Goal: Task Accomplishment & Management: Complete application form

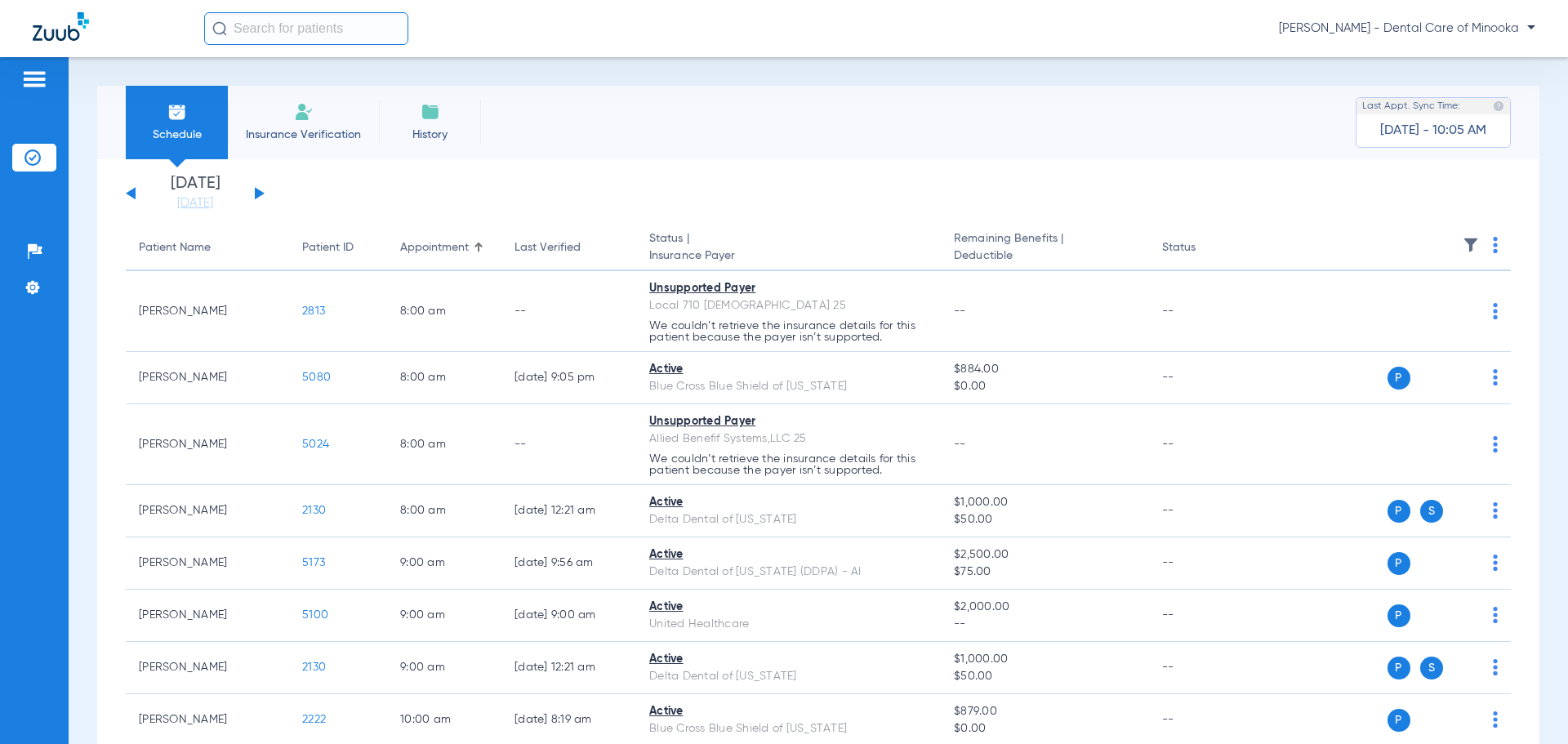
click at [258, 189] on div "[DATE] [DATE] [DATE] [DATE] [DATE] [DATE] [DATE] [DATE] [DATE] [DATE] [DATE] [D…" at bounding box center [195, 193] width 139 height 36
click at [263, 192] on div "[DATE] [DATE] [DATE] [DATE] [DATE] [DATE] [DATE] [DATE] [DATE] [DATE] [DATE] [D…" at bounding box center [195, 193] width 139 height 36
click at [259, 192] on button at bounding box center [260, 192] width 10 height 12
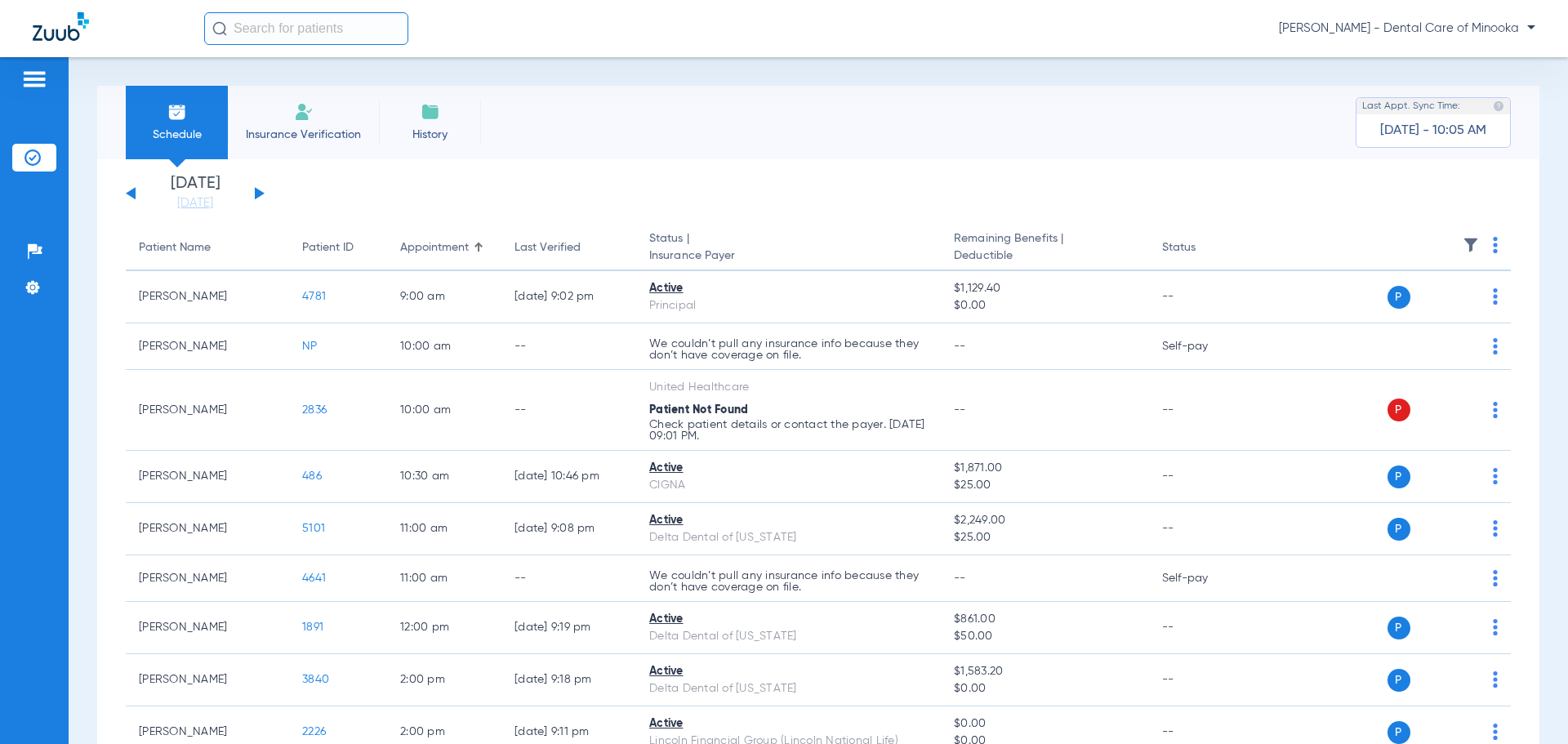
click at [259, 192] on button at bounding box center [260, 192] width 10 height 12
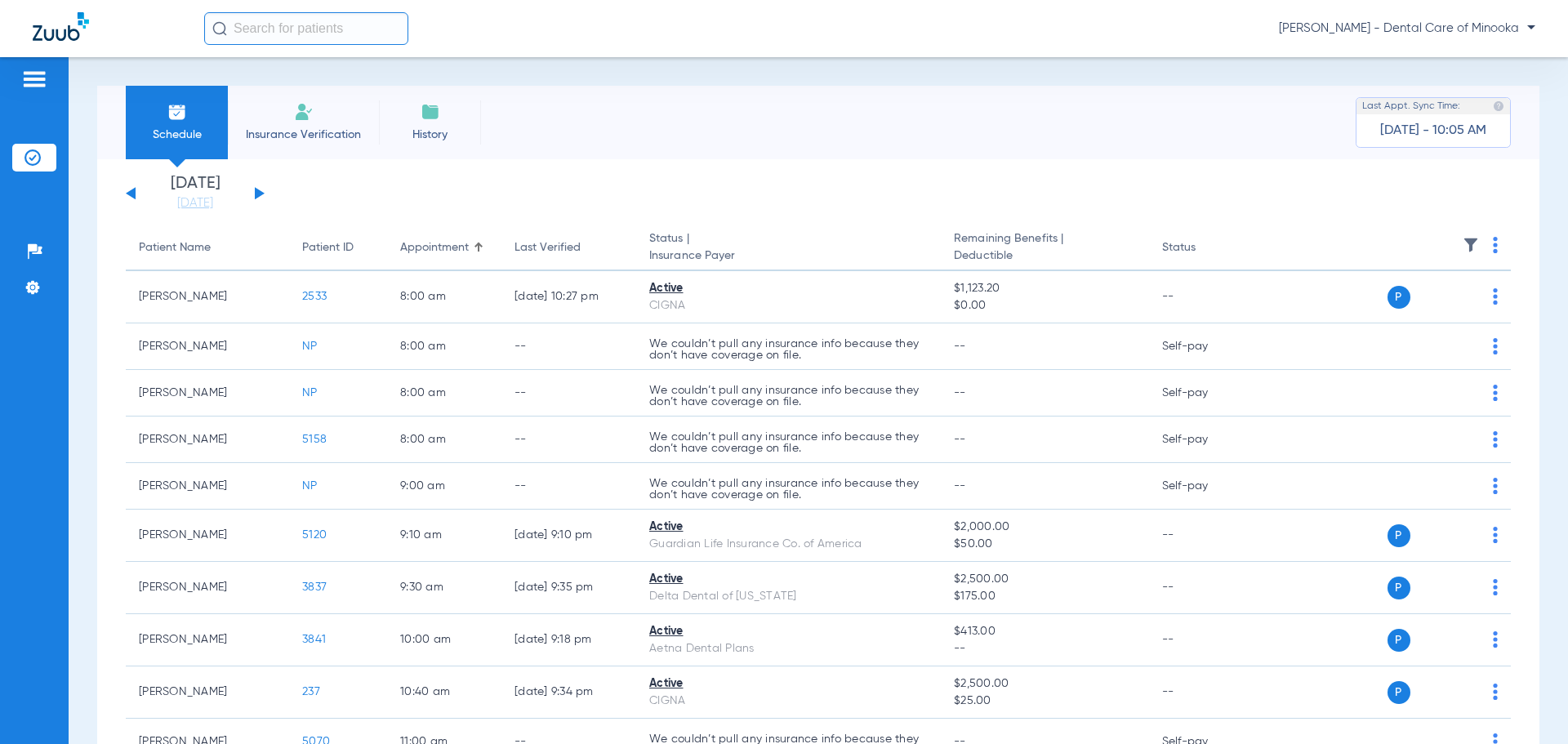
click at [259, 192] on button at bounding box center [260, 192] width 10 height 12
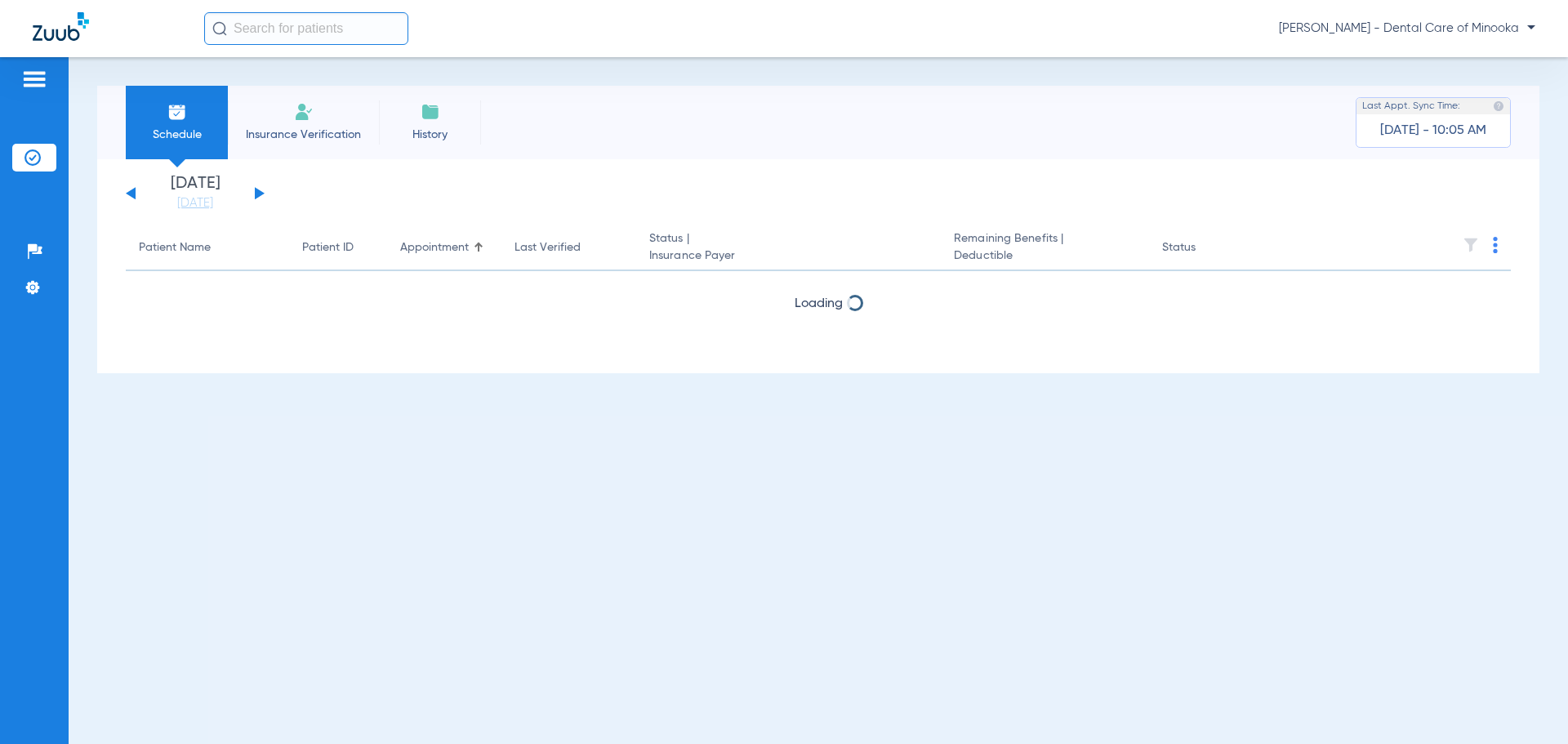
click at [259, 192] on button at bounding box center [260, 192] width 10 height 12
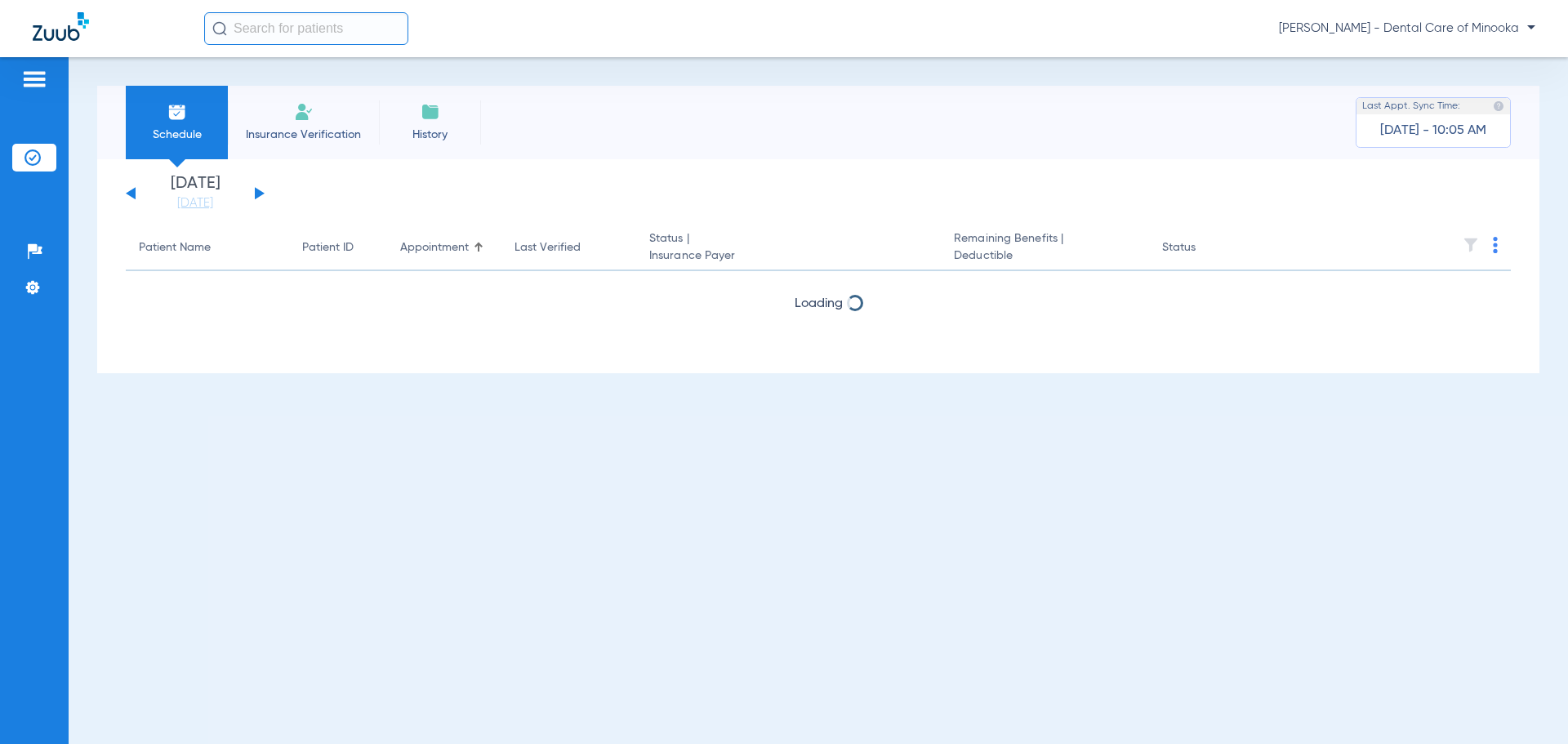
click at [259, 192] on button at bounding box center [260, 192] width 10 height 12
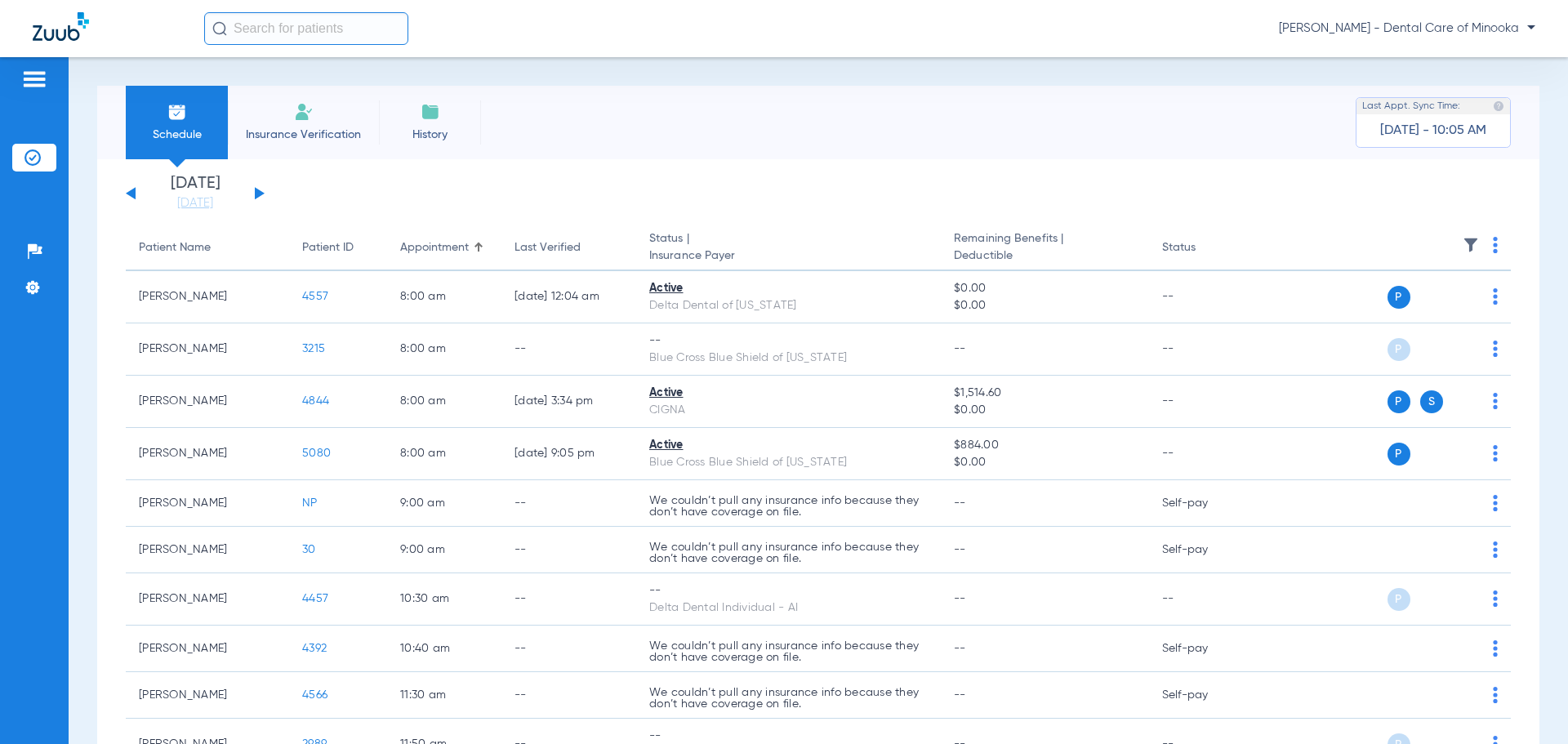
click at [259, 192] on button at bounding box center [260, 192] width 10 height 12
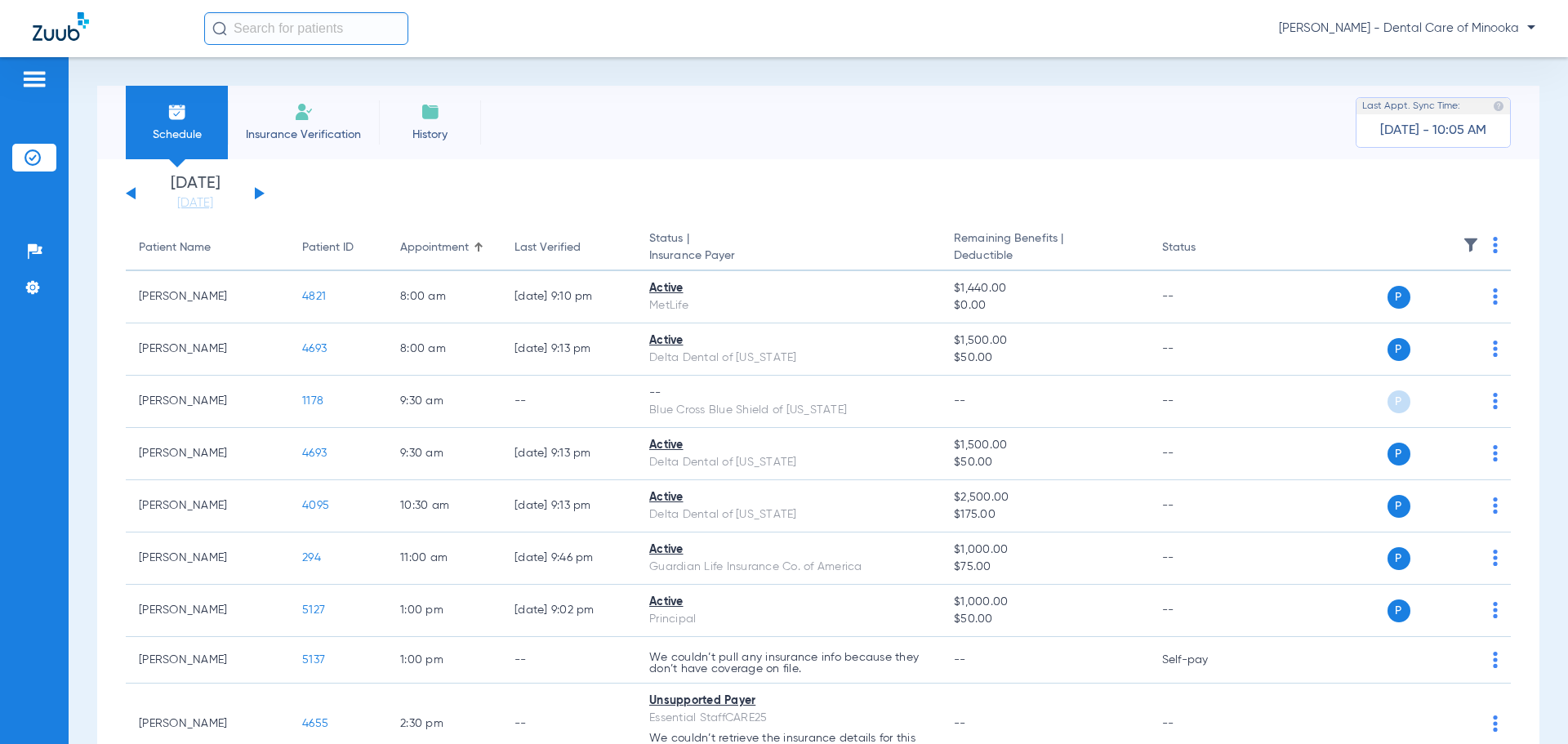
click at [259, 192] on button at bounding box center [260, 192] width 10 height 12
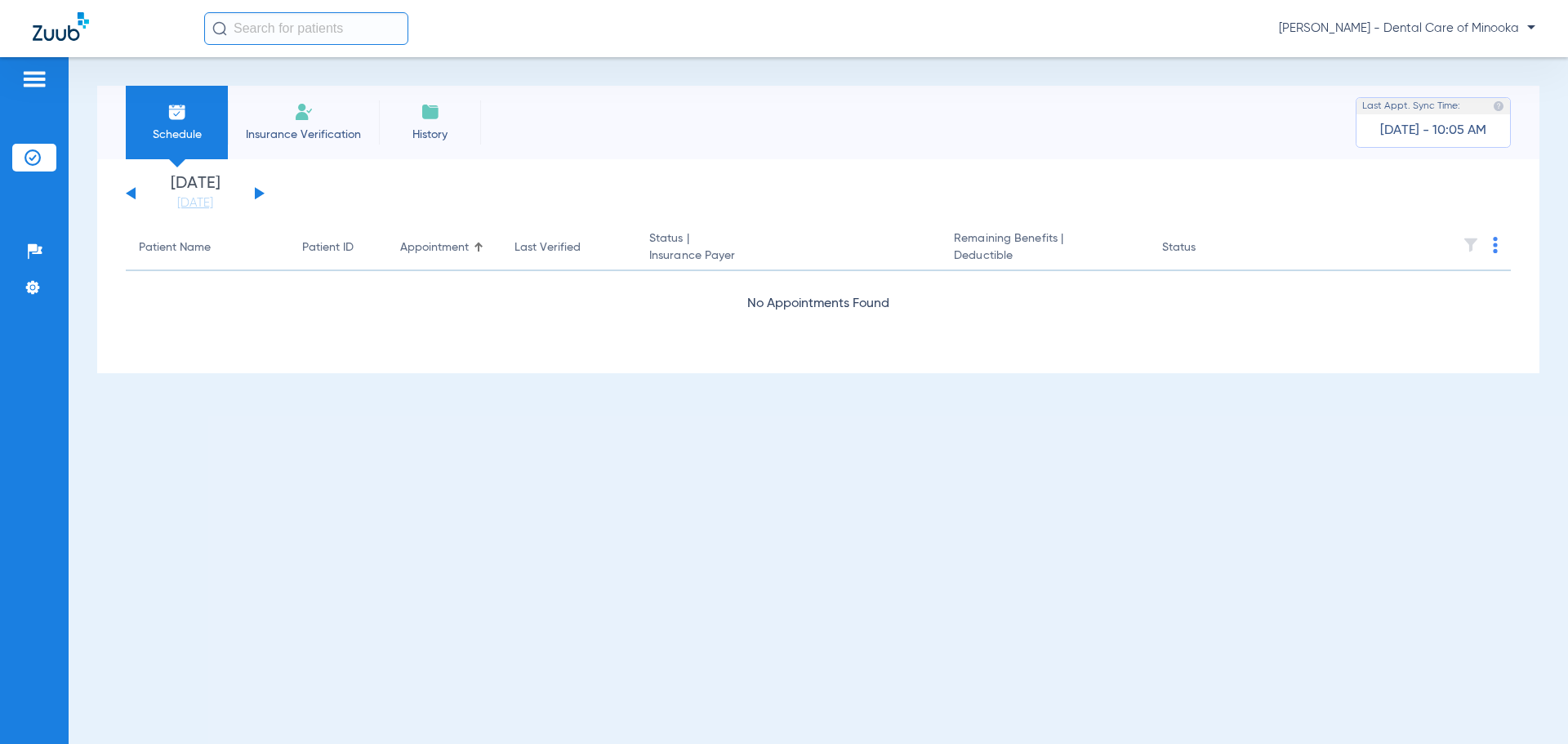
click at [259, 192] on button at bounding box center [260, 192] width 10 height 12
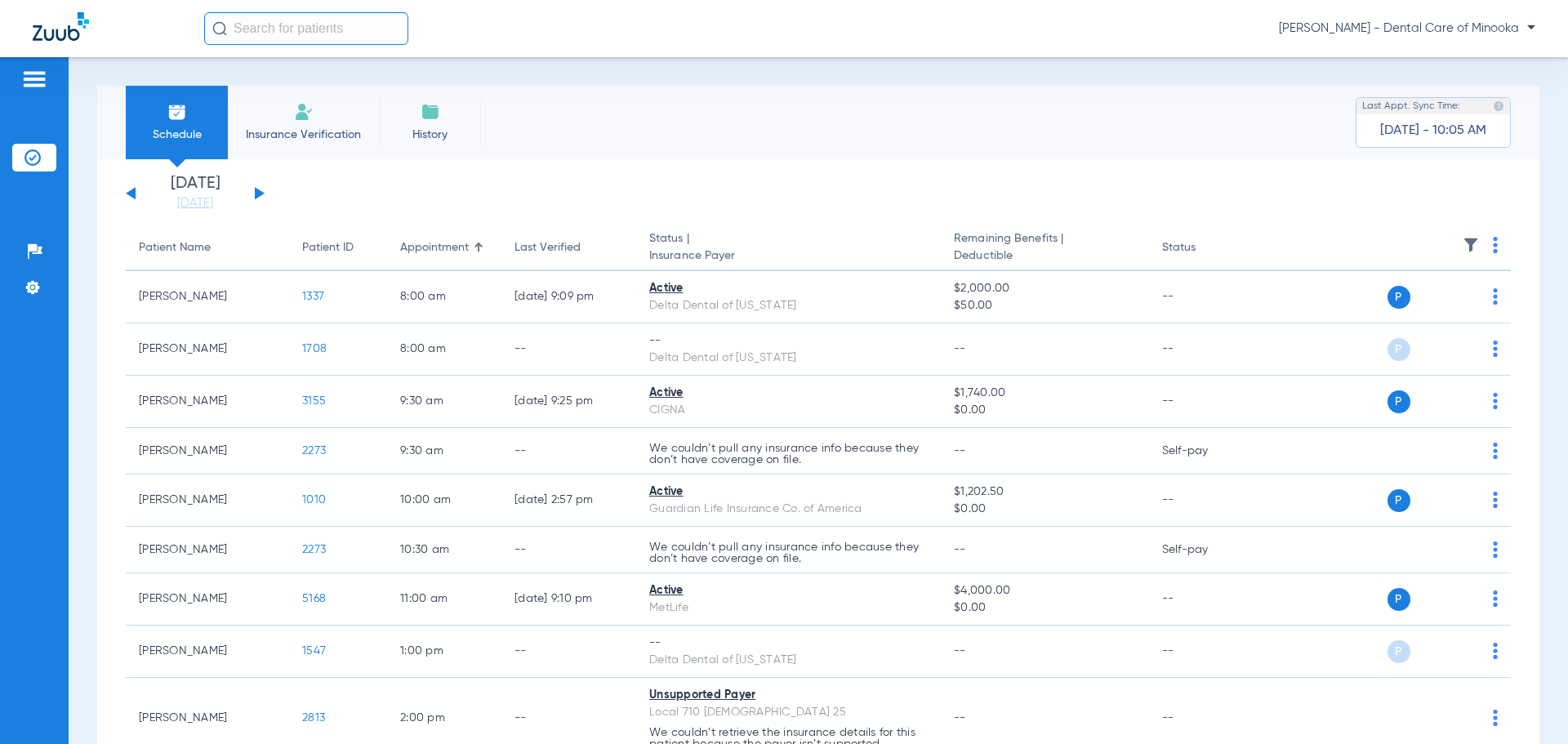
click at [259, 192] on button at bounding box center [260, 192] width 10 height 12
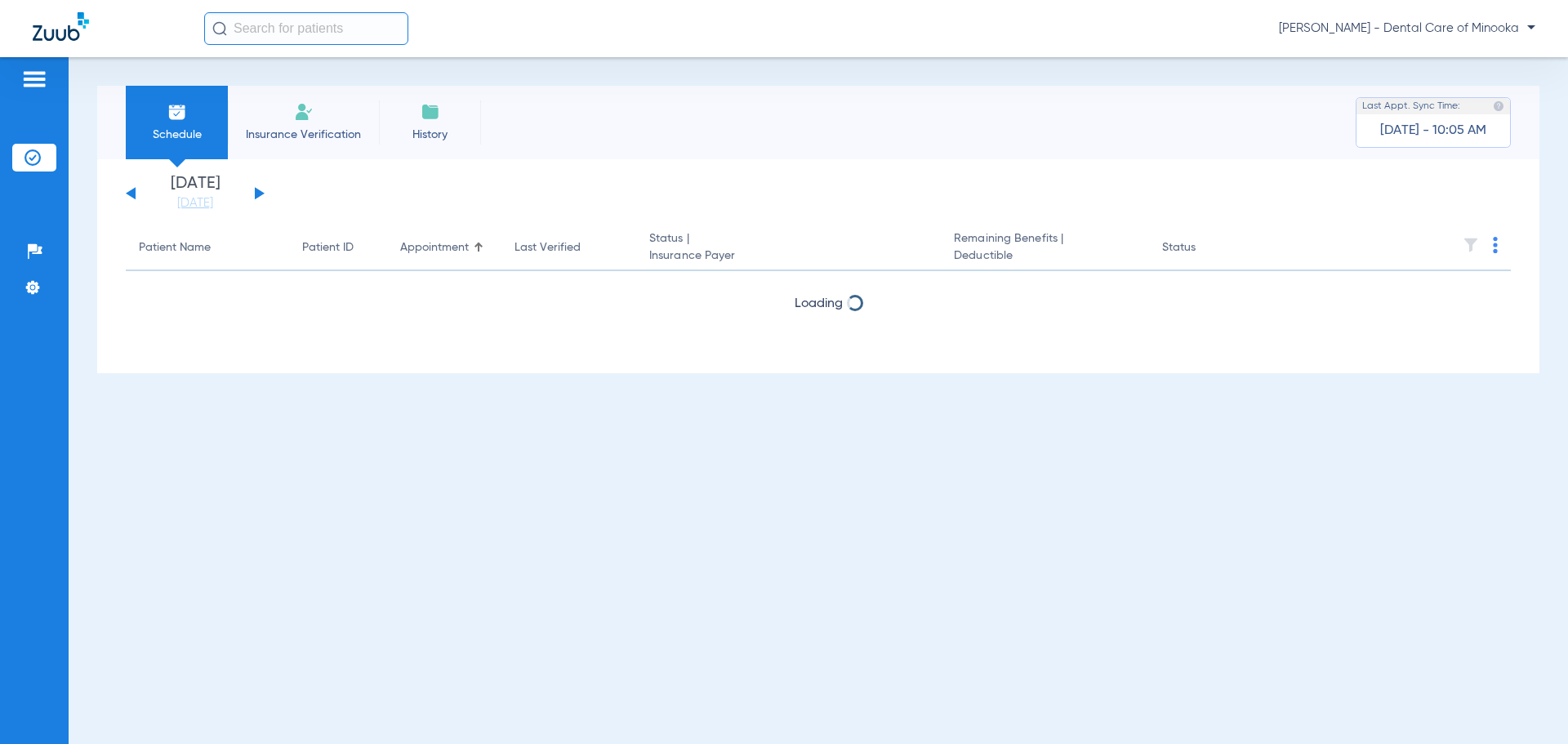
click at [261, 193] on button at bounding box center [260, 192] width 10 height 12
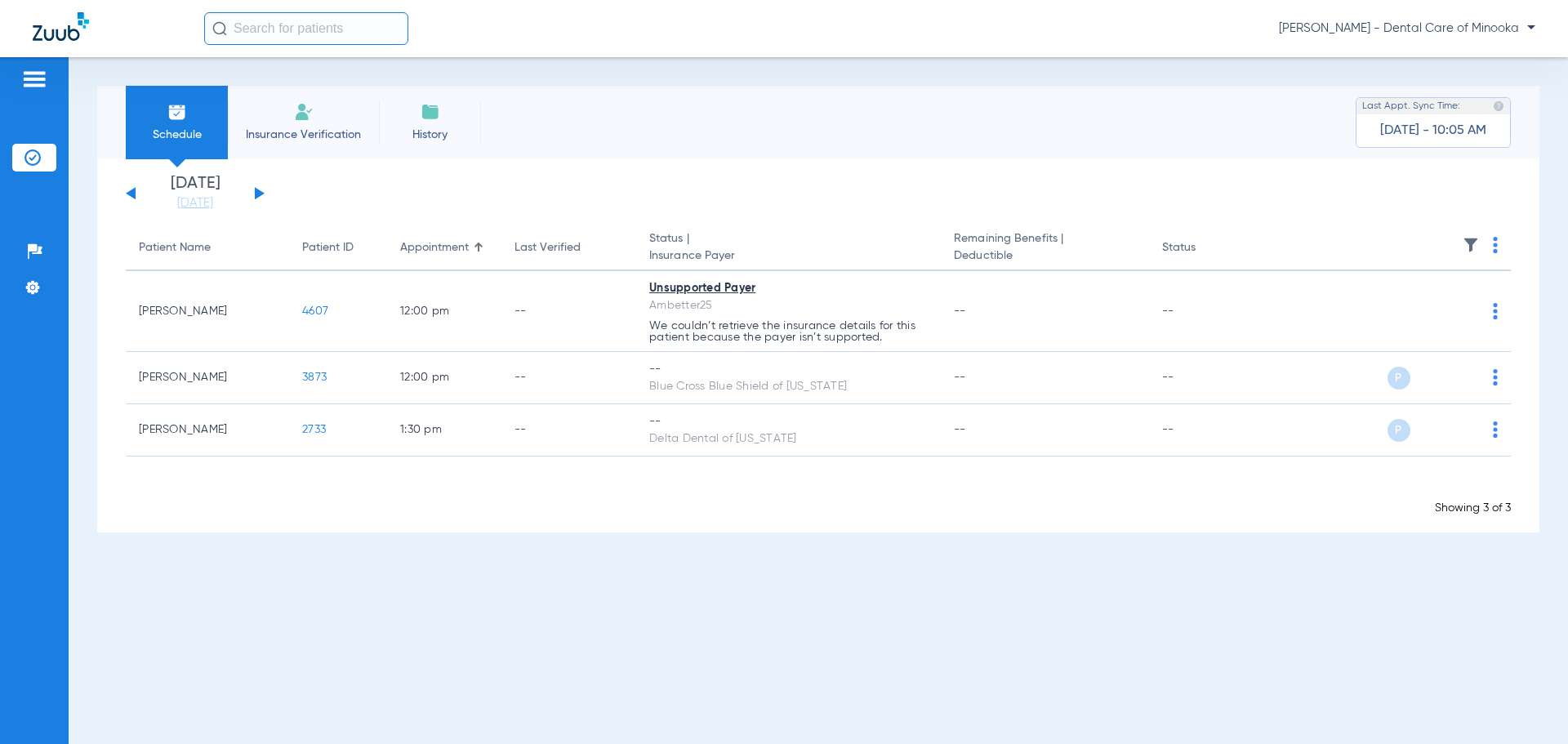
click at [261, 193] on button at bounding box center [260, 192] width 10 height 12
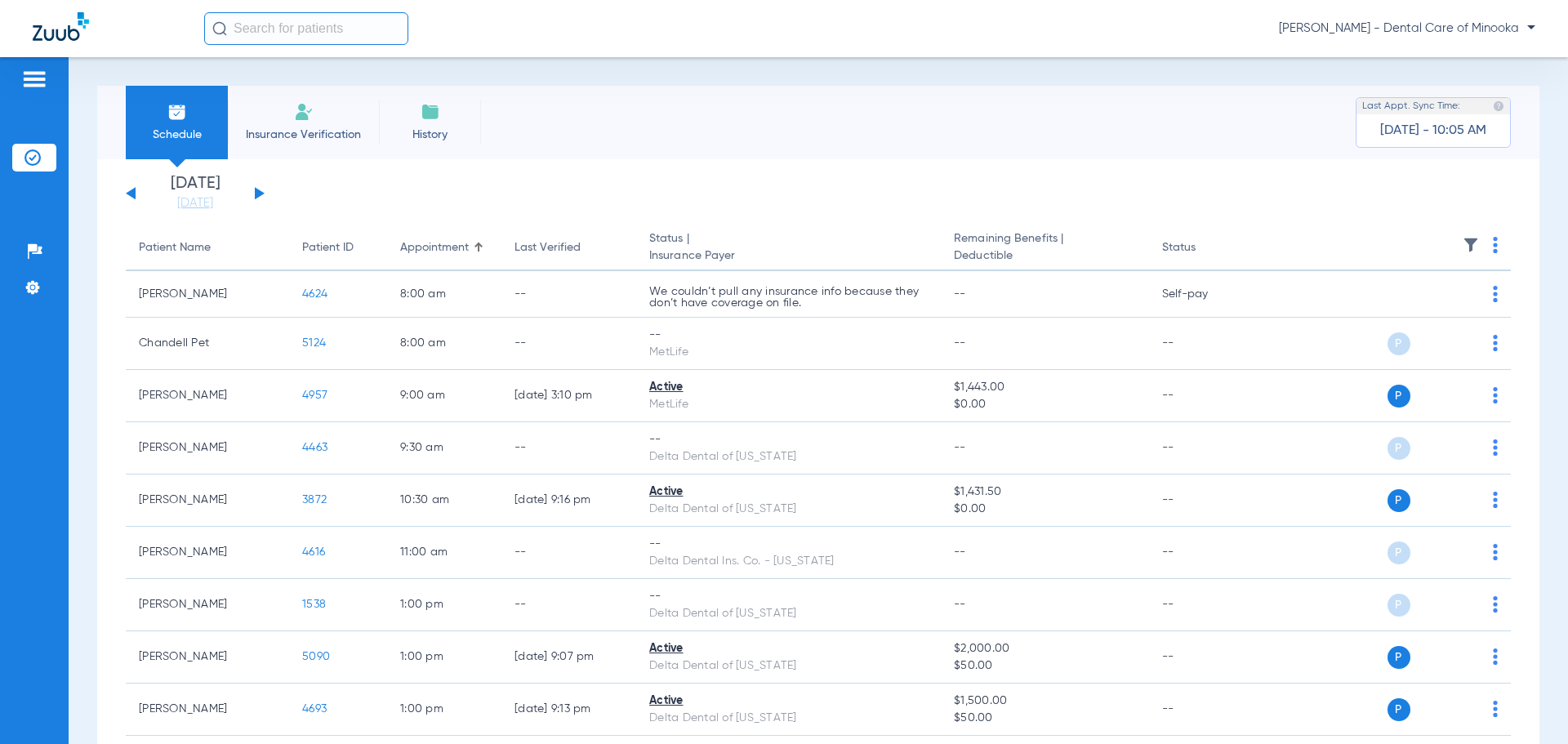
click at [261, 193] on button at bounding box center [260, 192] width 10 height 12
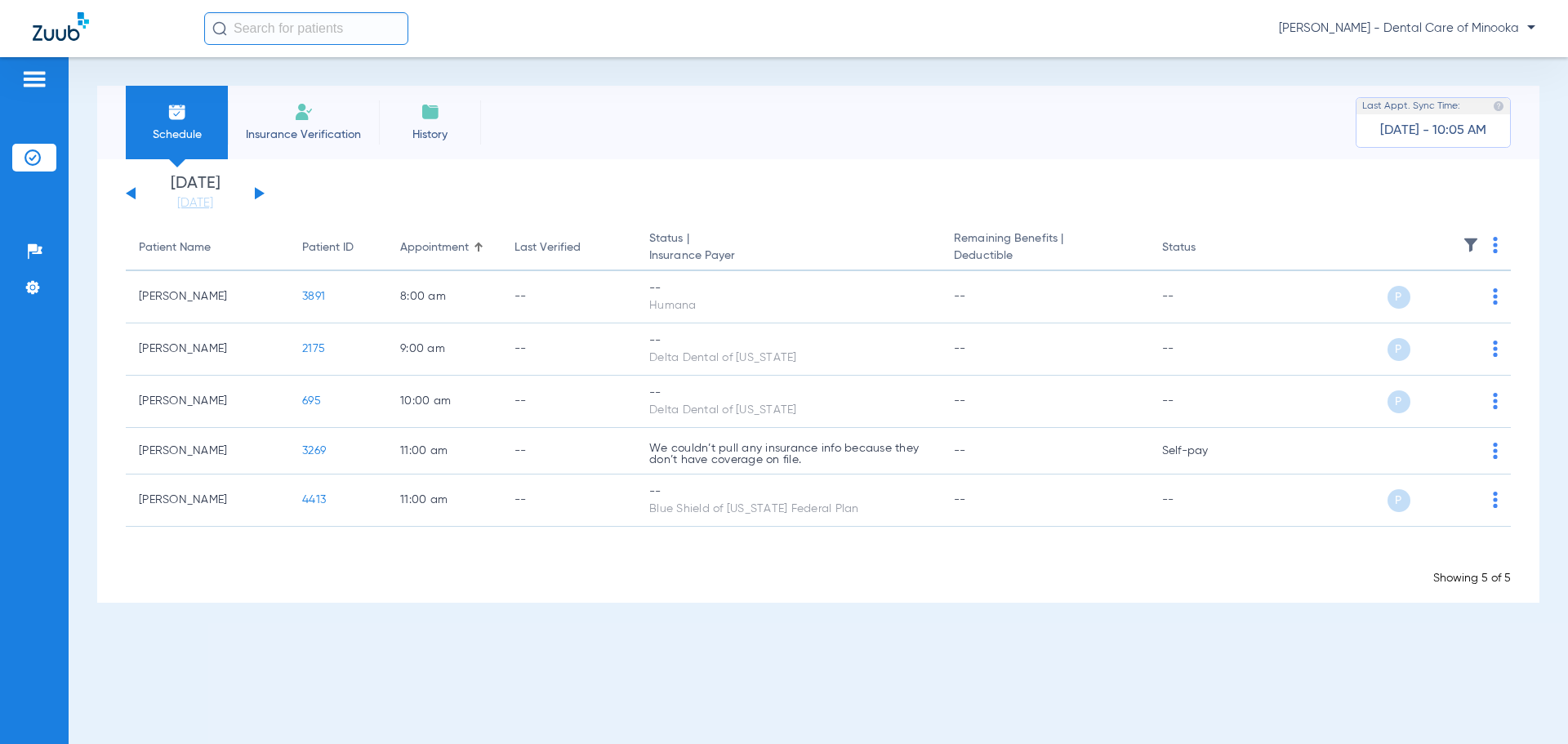
click at [305, 121] on img at bounding box center [303, 111] width 19 height 19
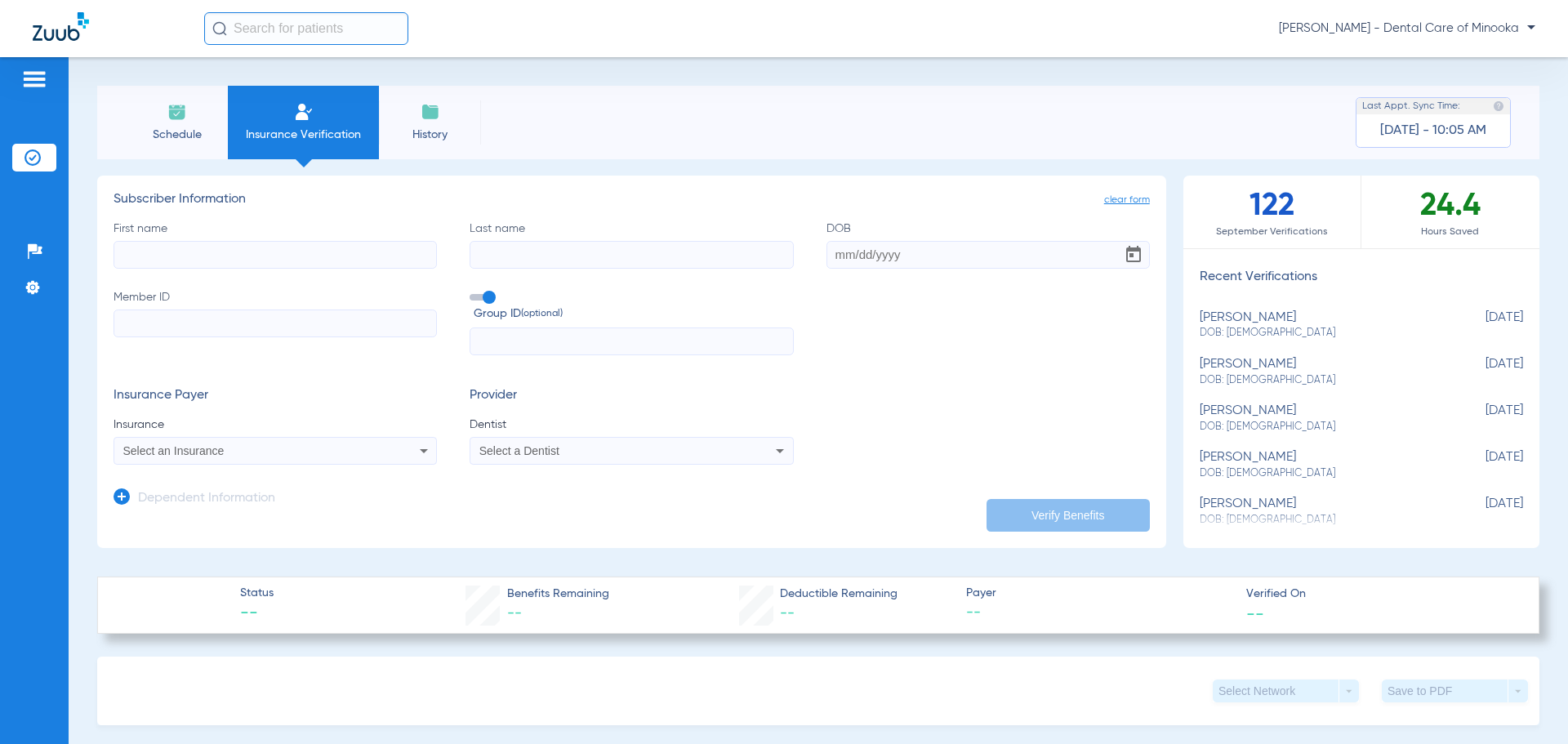
click at [236, 249] on input "First name" at bounding box center [274, 255] width 323 height 28
type input "[PERSON_NAME]"
click at [847, 248] on input "DOB" at bounding box center [988, 255] width 323 height 28
click at [855, 256] on input "05311982" at bounding box center [988, 255] width 323 height 28
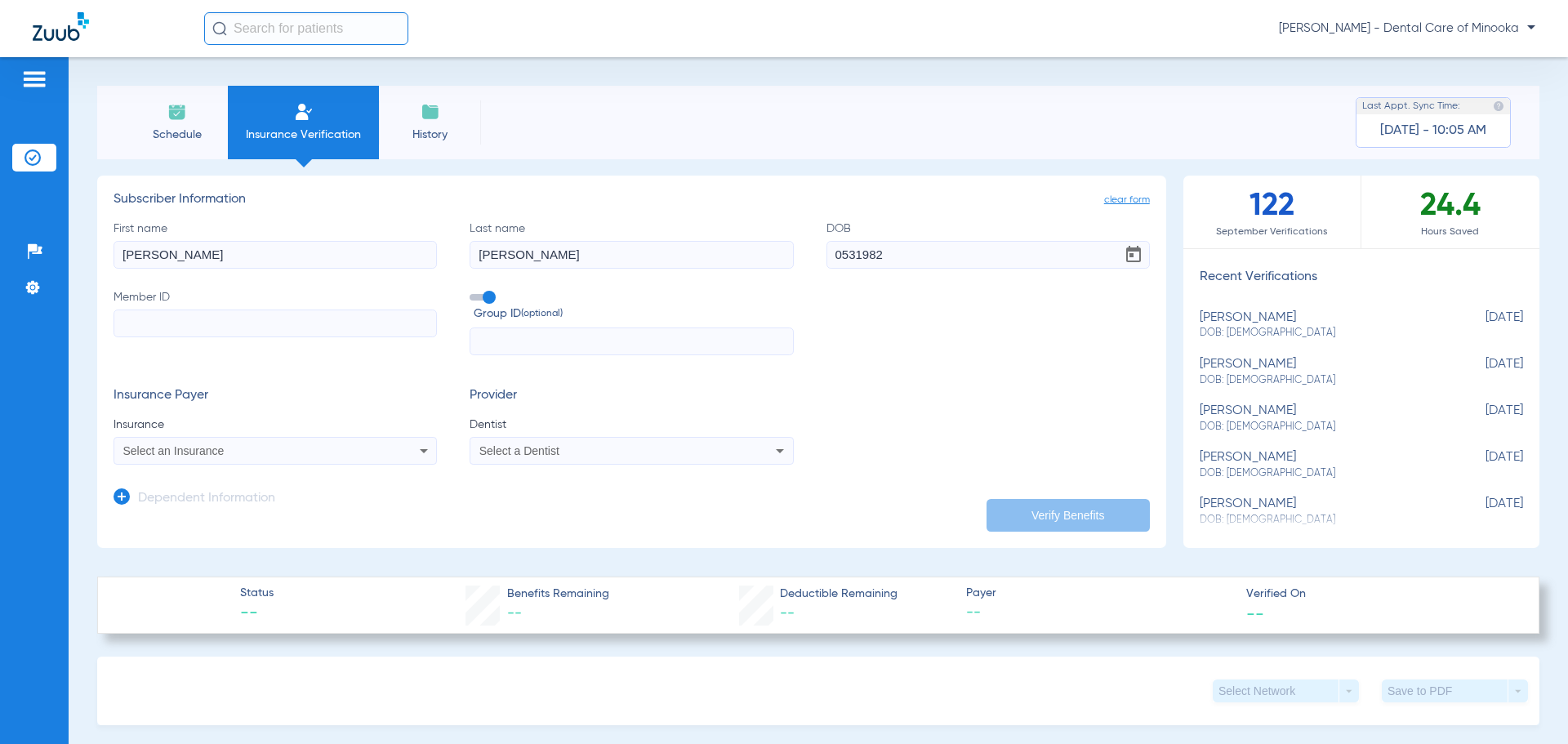
click at [846, 250] on input "0531982" at bounding box center [988, 255] width 323 height 28
click at [841, 252] on input "0531982" at bounding box center [988, 255] width 323 height 28
click at [860, 251] on input "05/31982" at bounding box center [988, 255] width 323 height 28
click at [854, 254] on input "05/31982" at bounding box center [988, 255] width 323 height 28
type input "[DATE]"
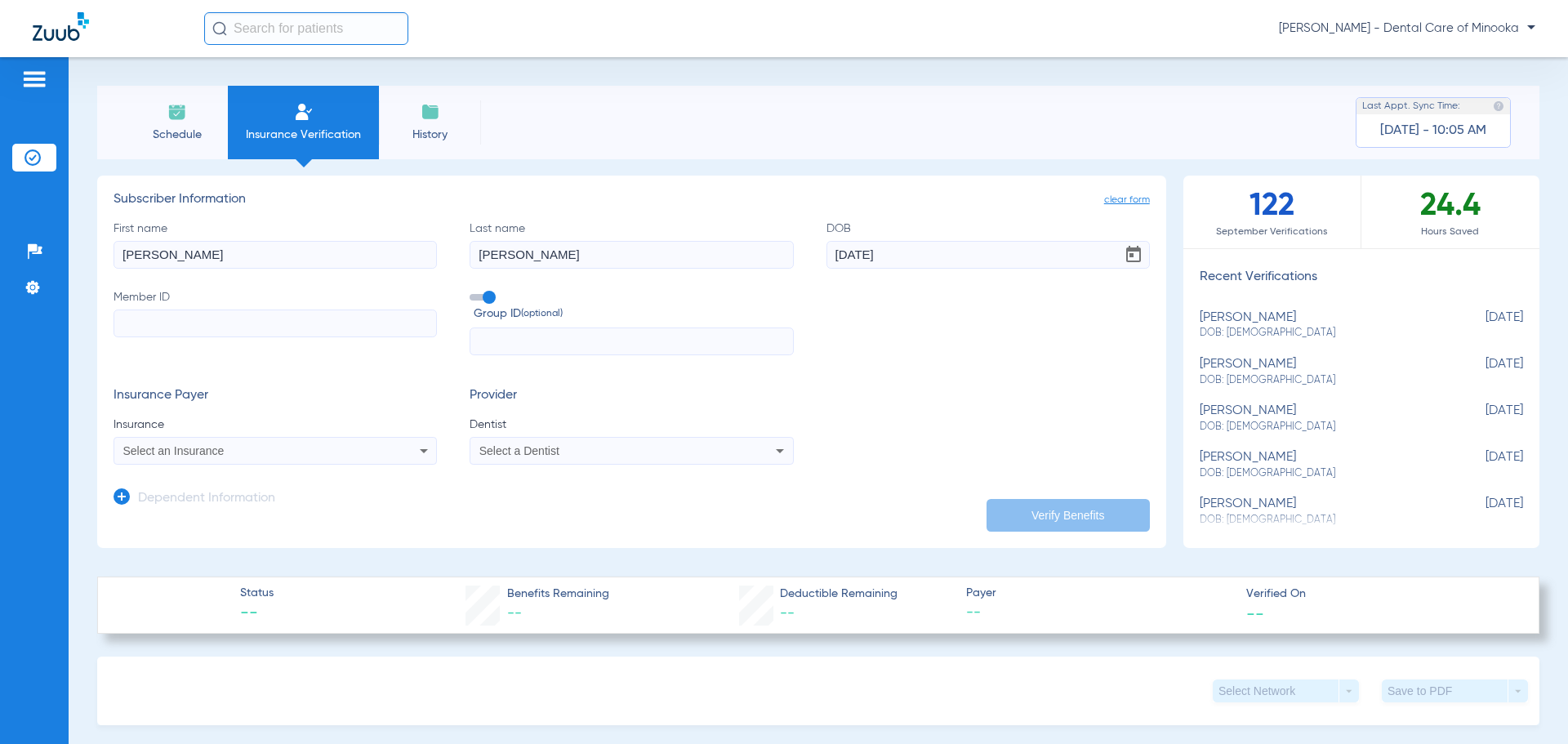
click at [356, 323] on input "Member ID" at bounding box center [274, 323] width 323 height 28
click at [232, 323] on input "Member ID Required" at bounding box center [274, 323] width 323 height 28
paste input "08018333137"
type input "08018333137"
click at [523, 343] on input "text" at bounding box center [631, 342] width 323 height 28
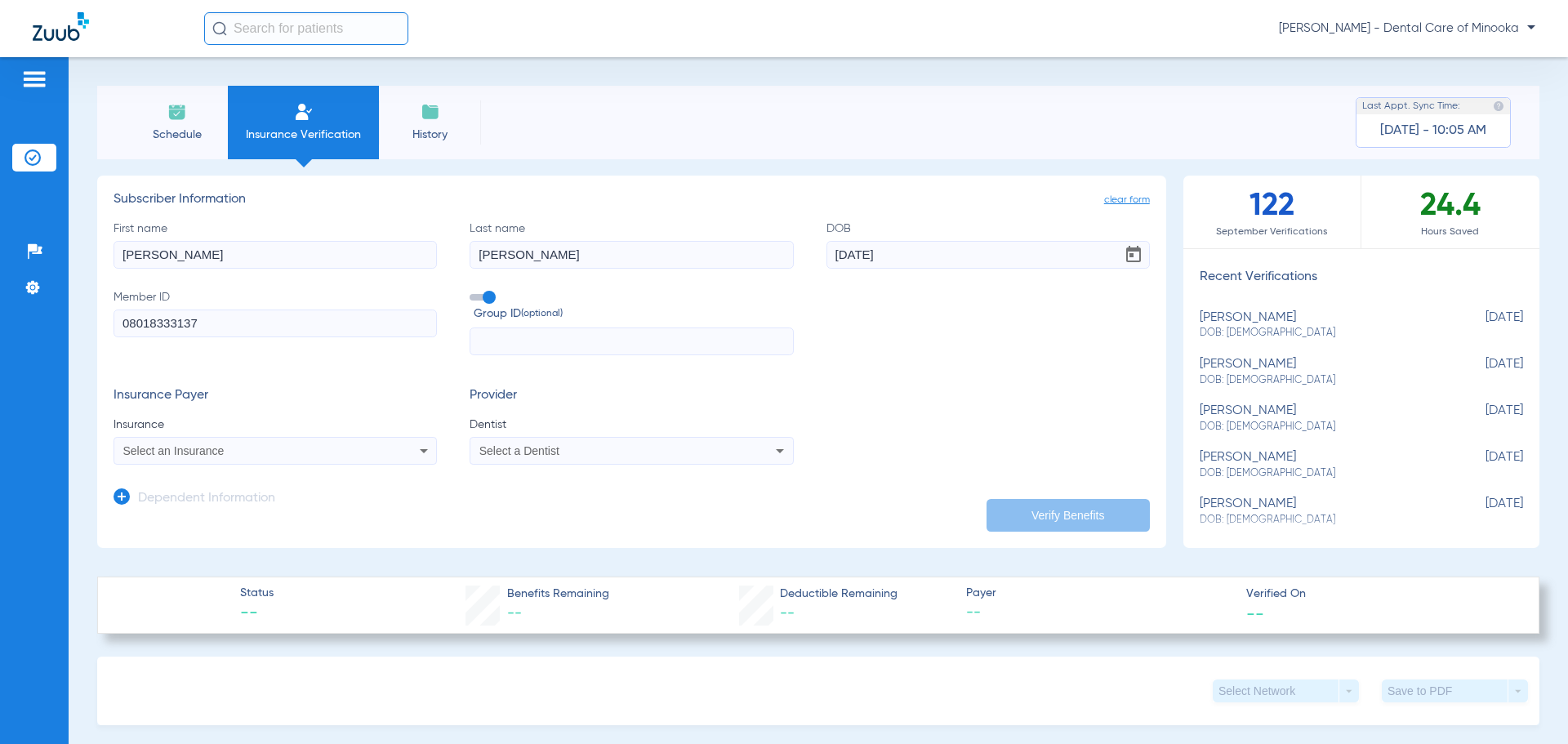
click at [420, 452] on icon at bounding box center [424, 451] width 8 height 4
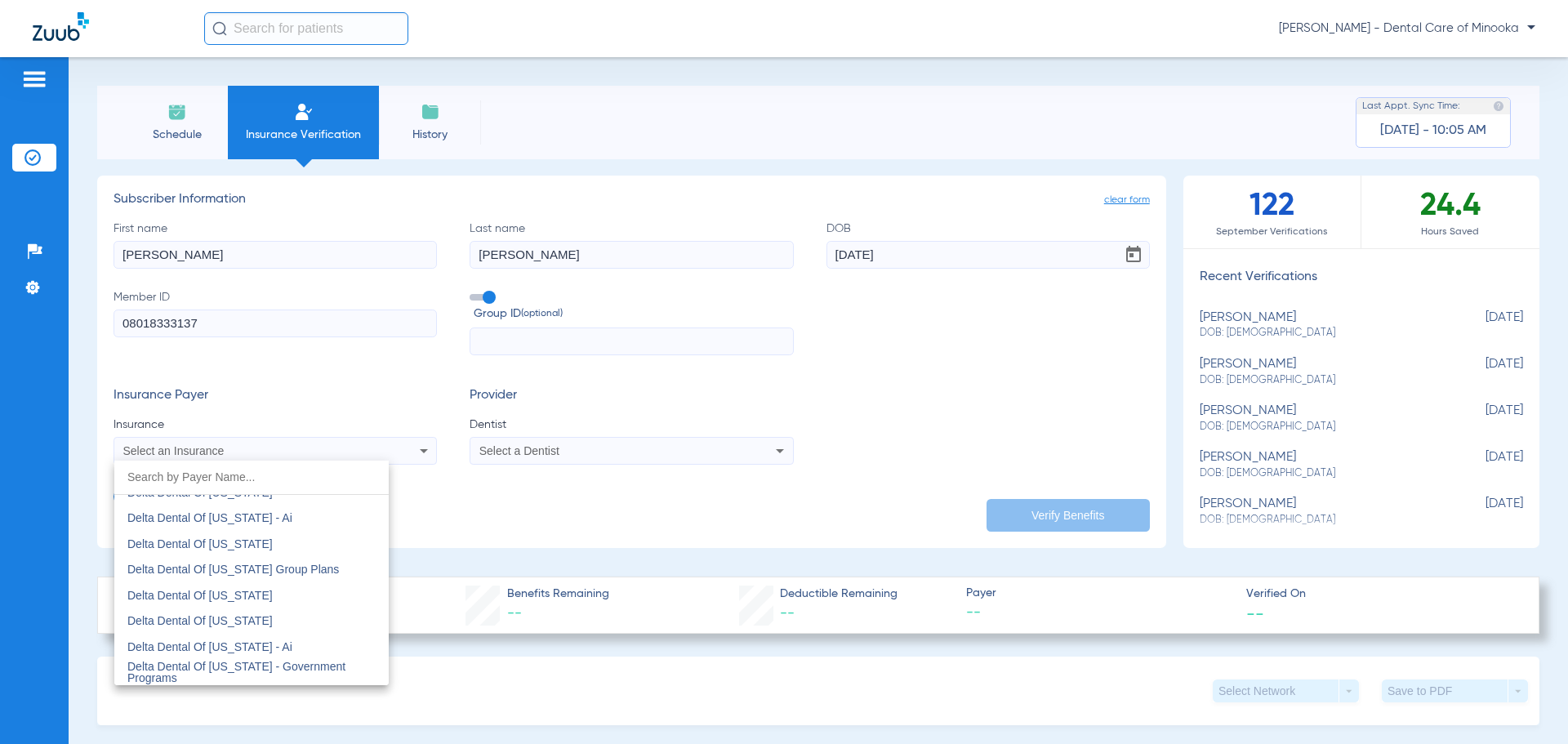
scroll to position [3350, 0]
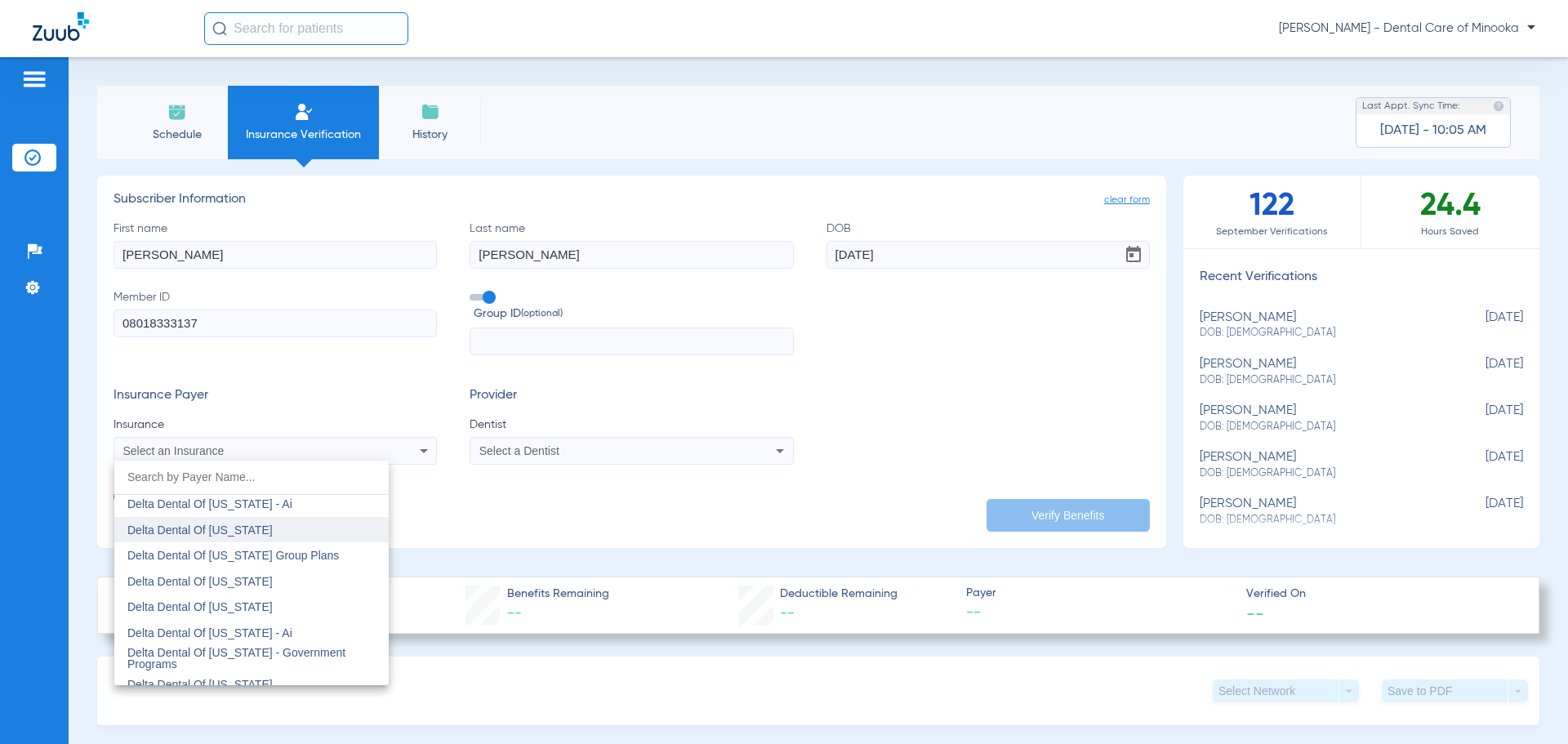
click at [226, 526] on span "Delta Dental Of [US_STATE]" at bounding box center [200, 530] width 145 height 13
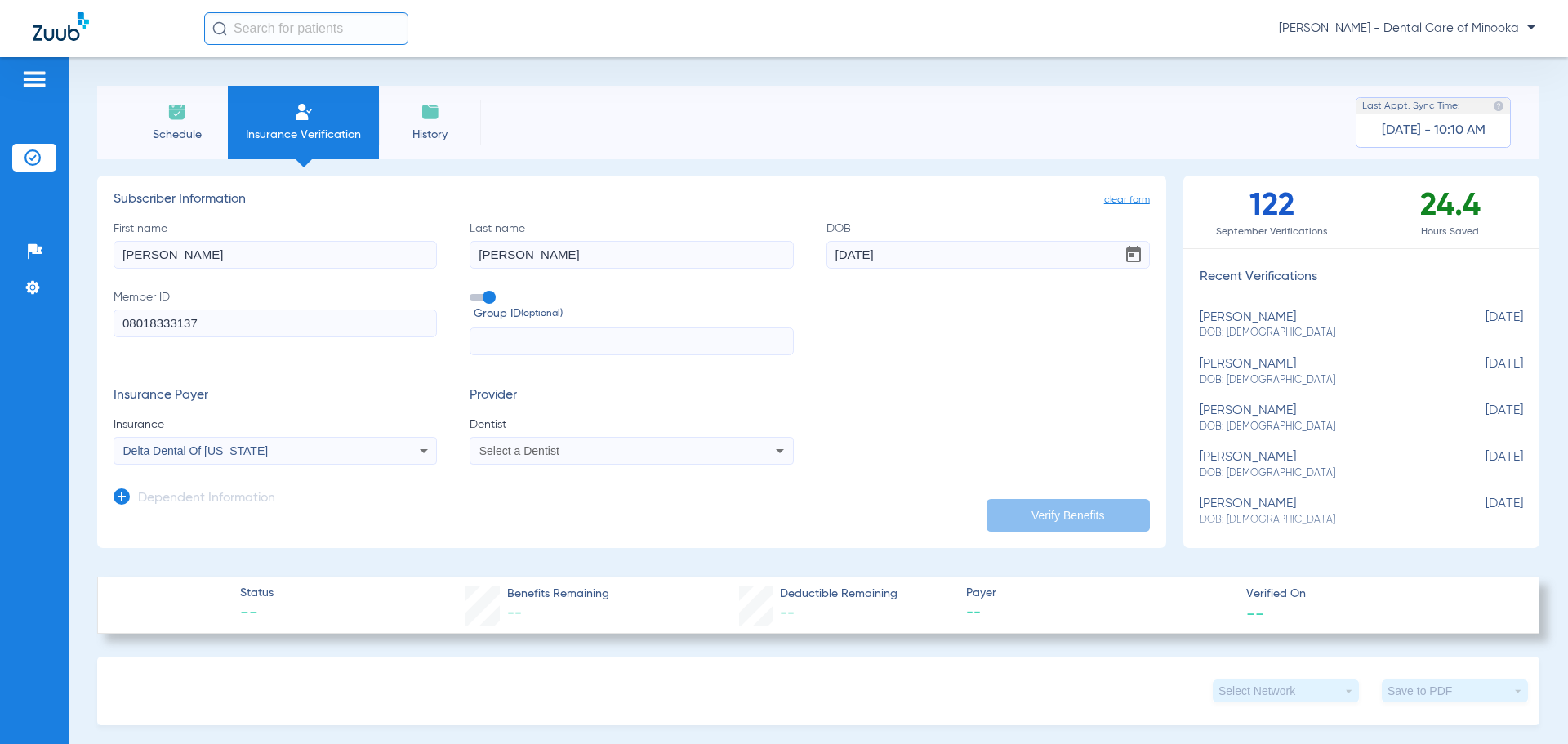
click at [773, 448] on icon at bounding box center [780, 450] width 19 height 19
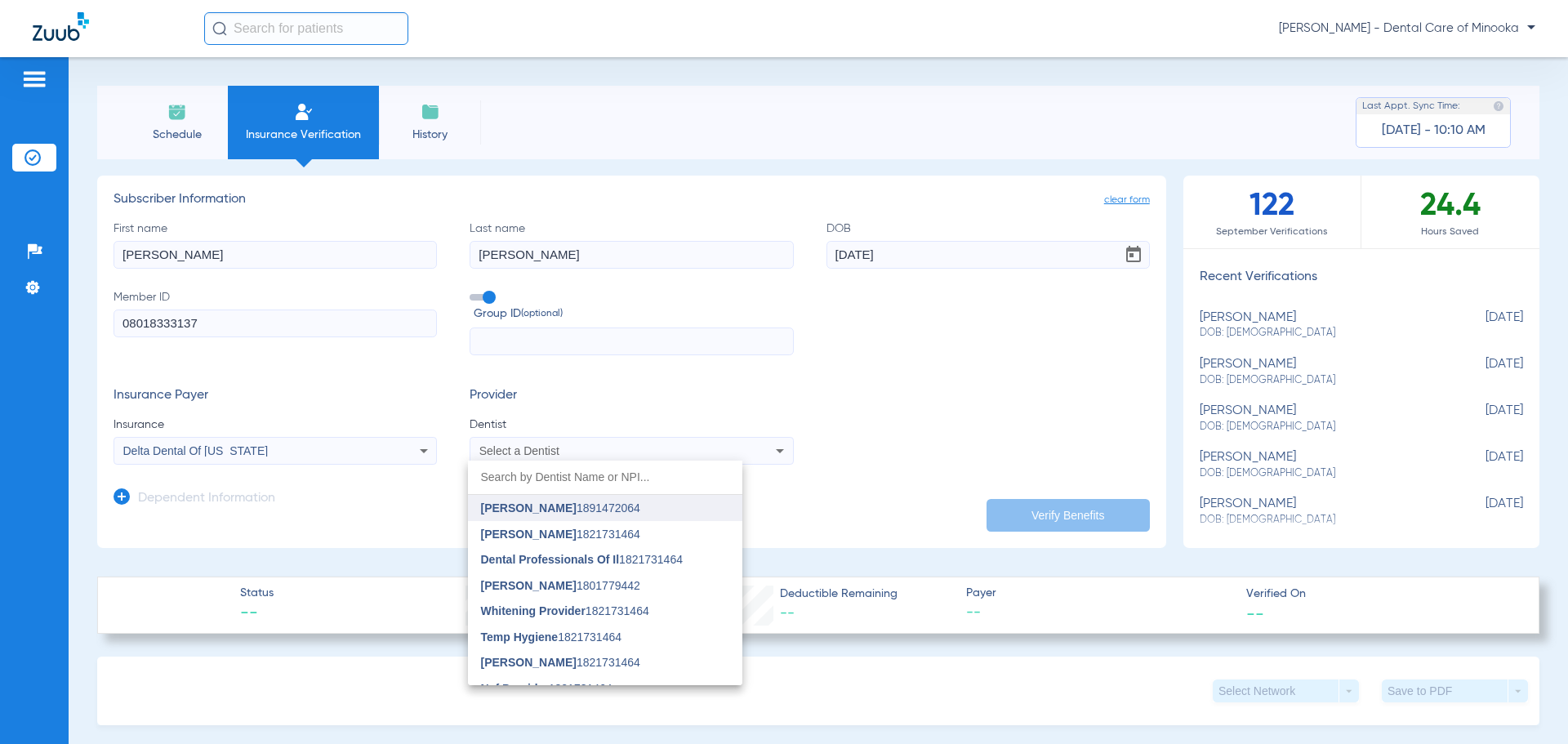
click at [545, 508] on span "[PERSON_NAME]" at bounding box center [529, 508] width 96 height 13
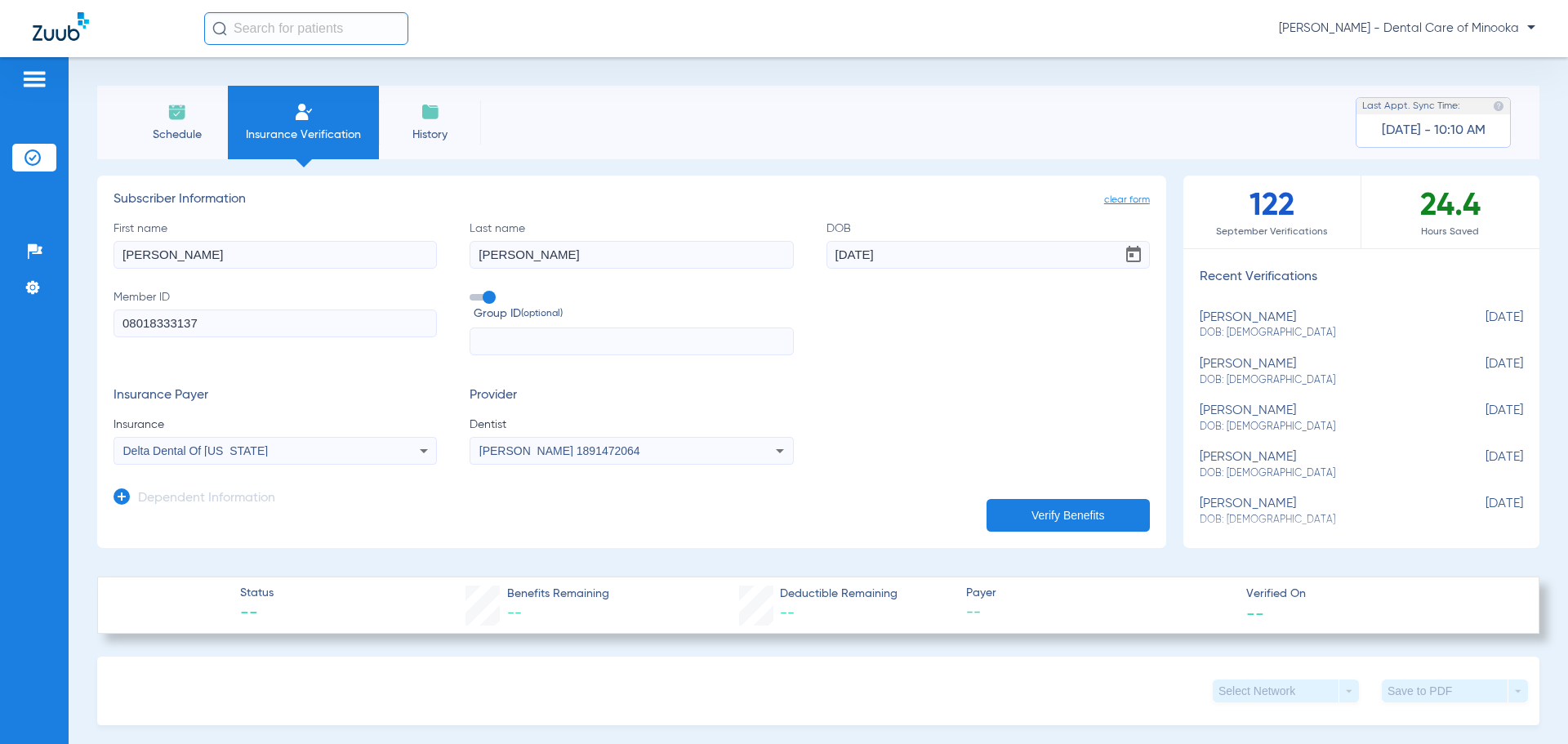
click at [1035, 516] on button "Verify Benefits" at bounding box center [1068, 515] width 163 height 32
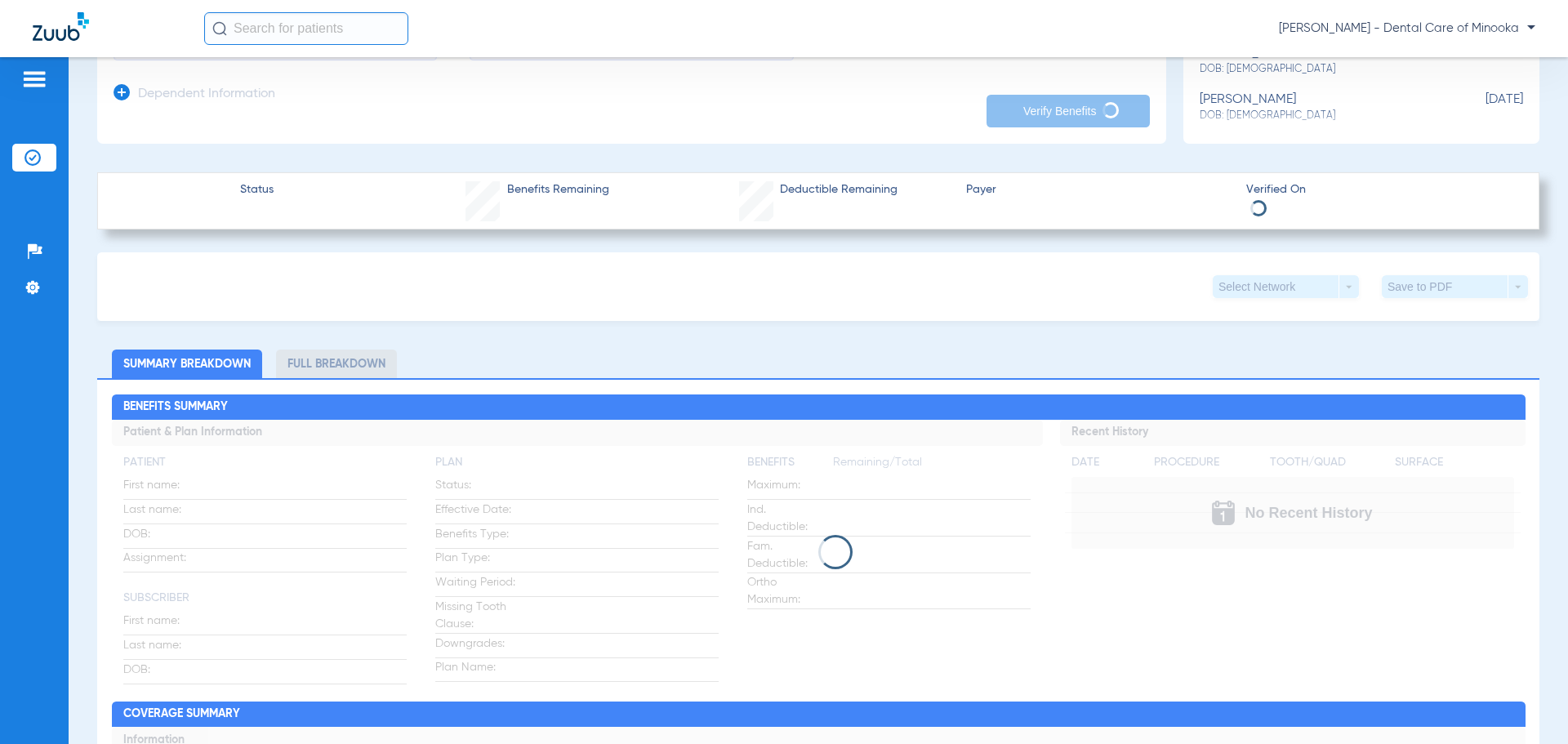
scroll to position [490, 0]
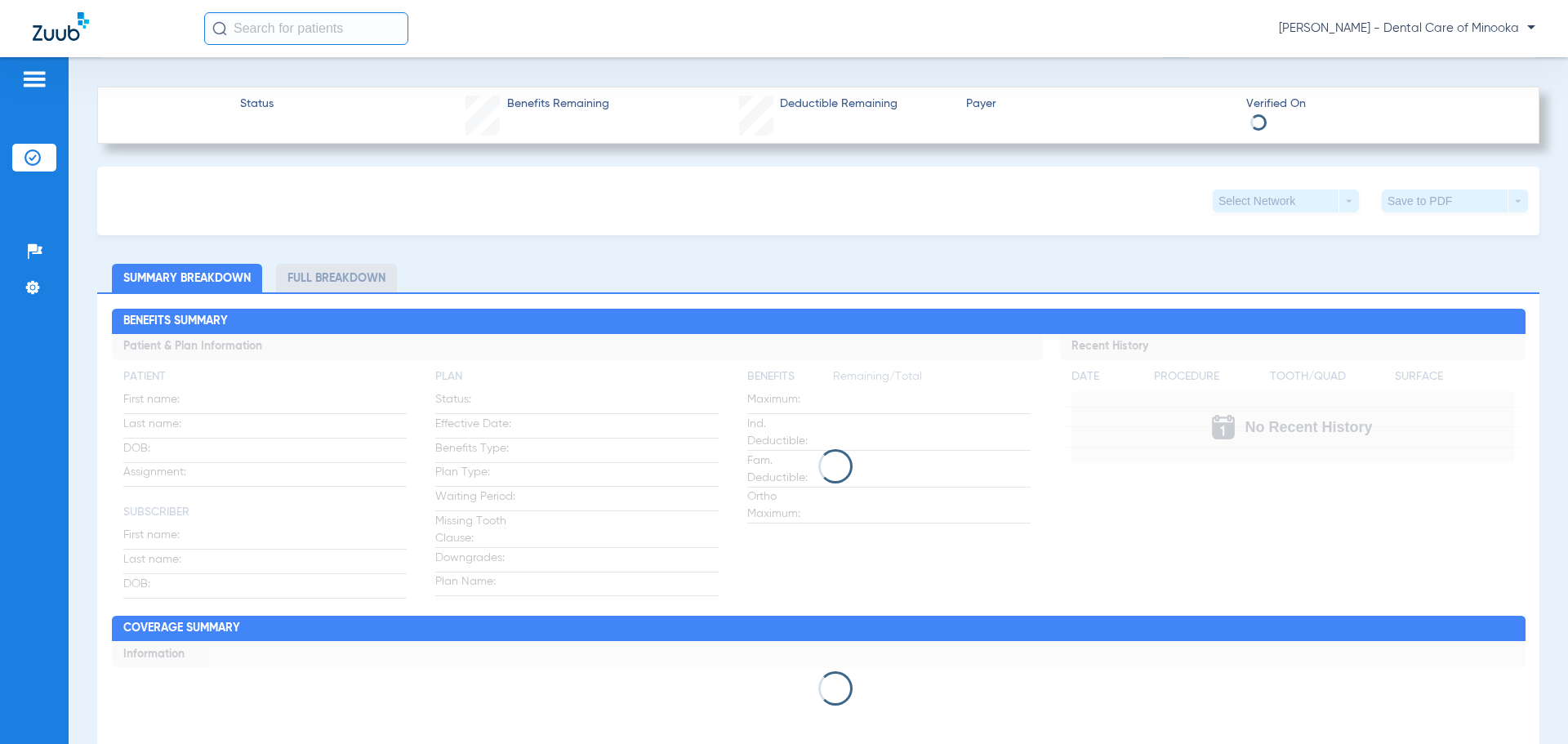
type input "[PERSON_NAME]"
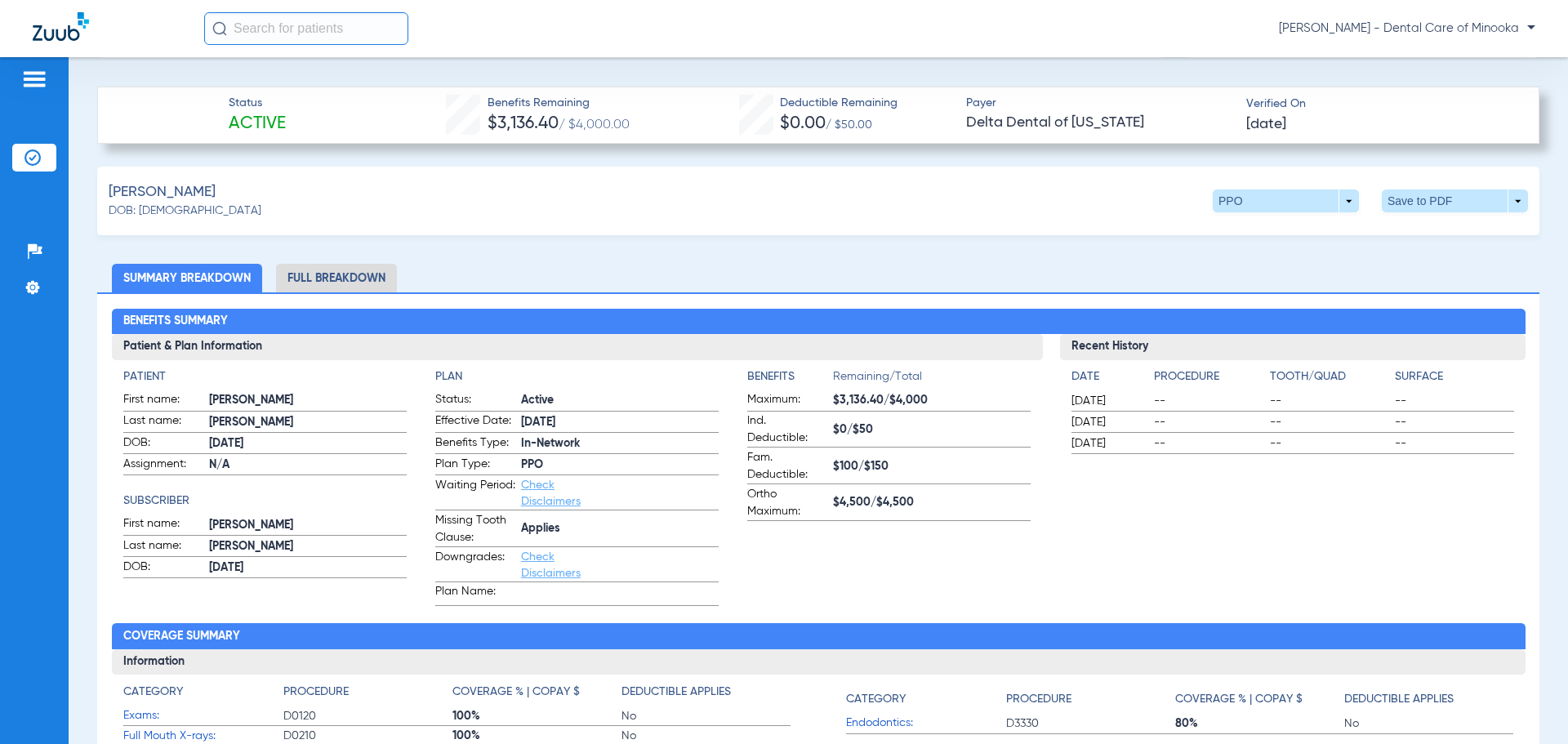
click at [358, 276] on li "Full Breakdown" at bounding box center [336, 278] width 121 height 29
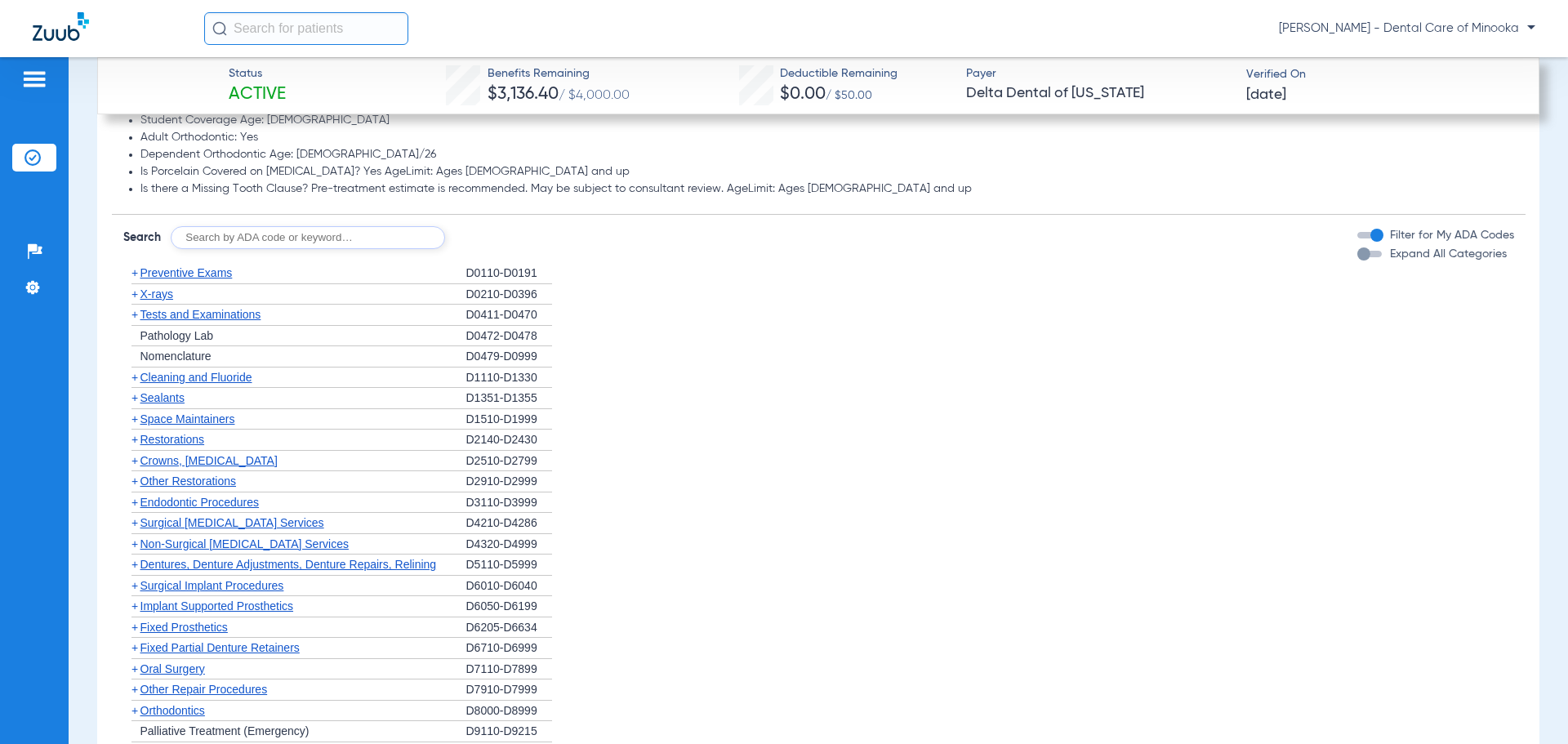
scroll to position [1960, 0]
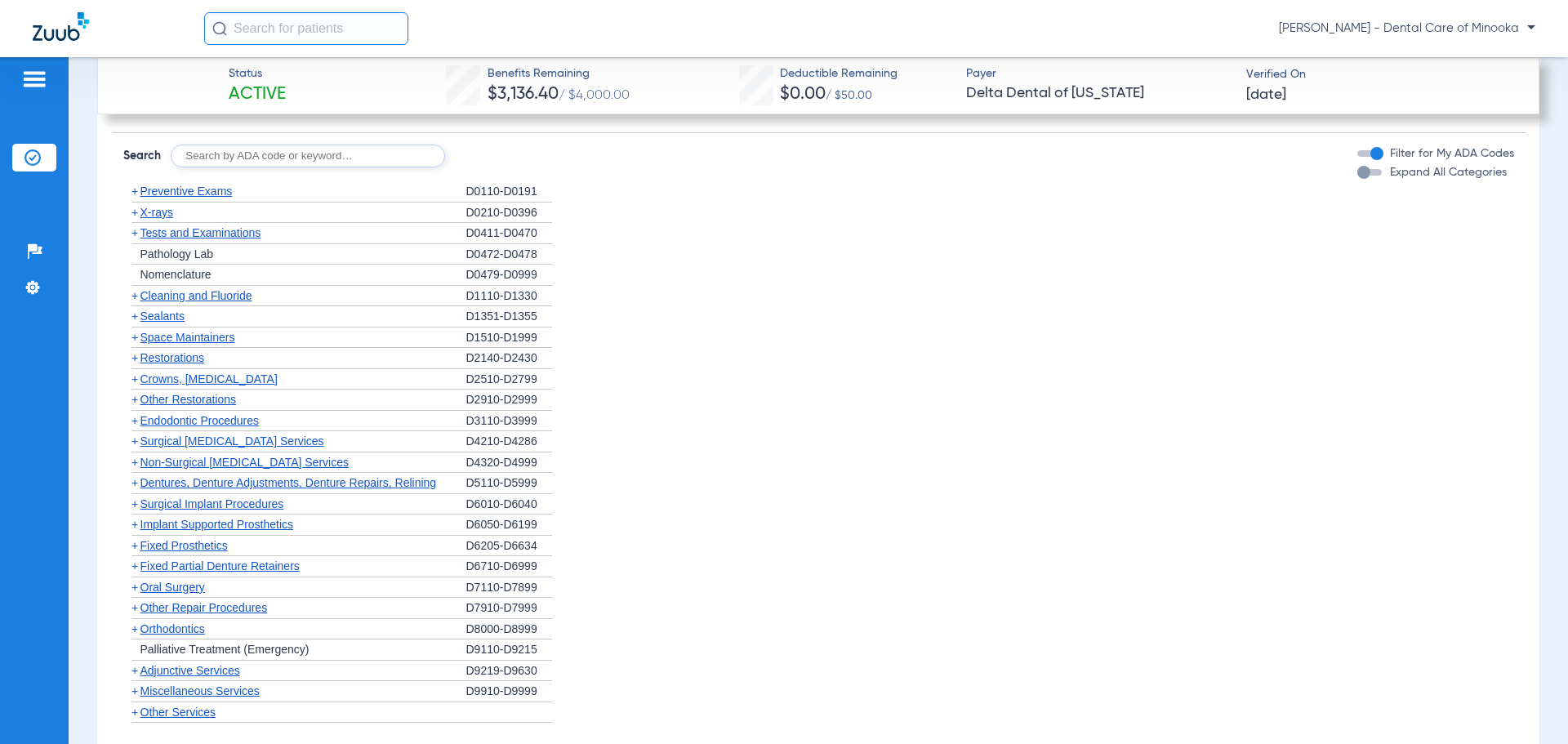
click at [134, 419] on span "+" at bounding box center [134, 421] width 6 height 13
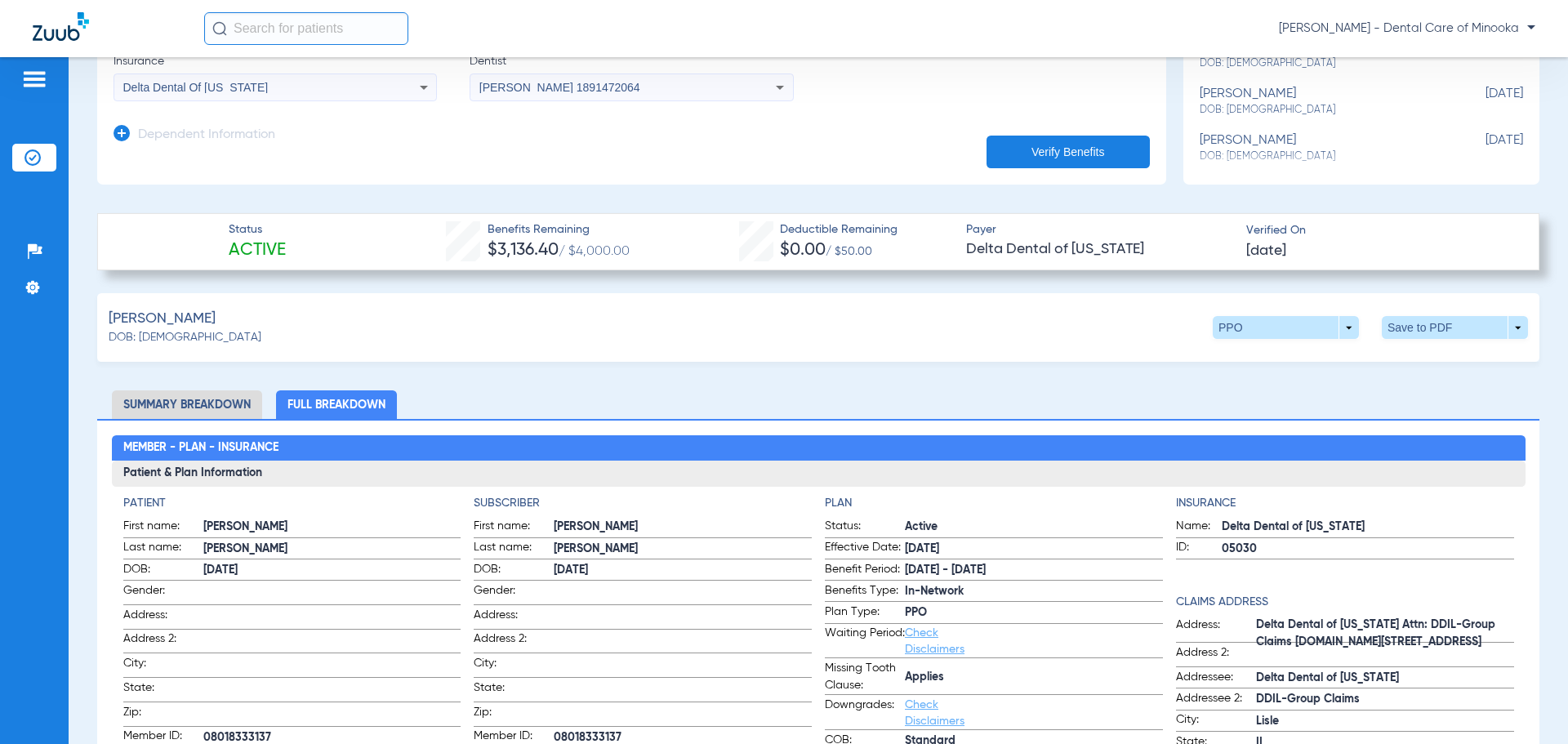
scroll to position [0, 0]
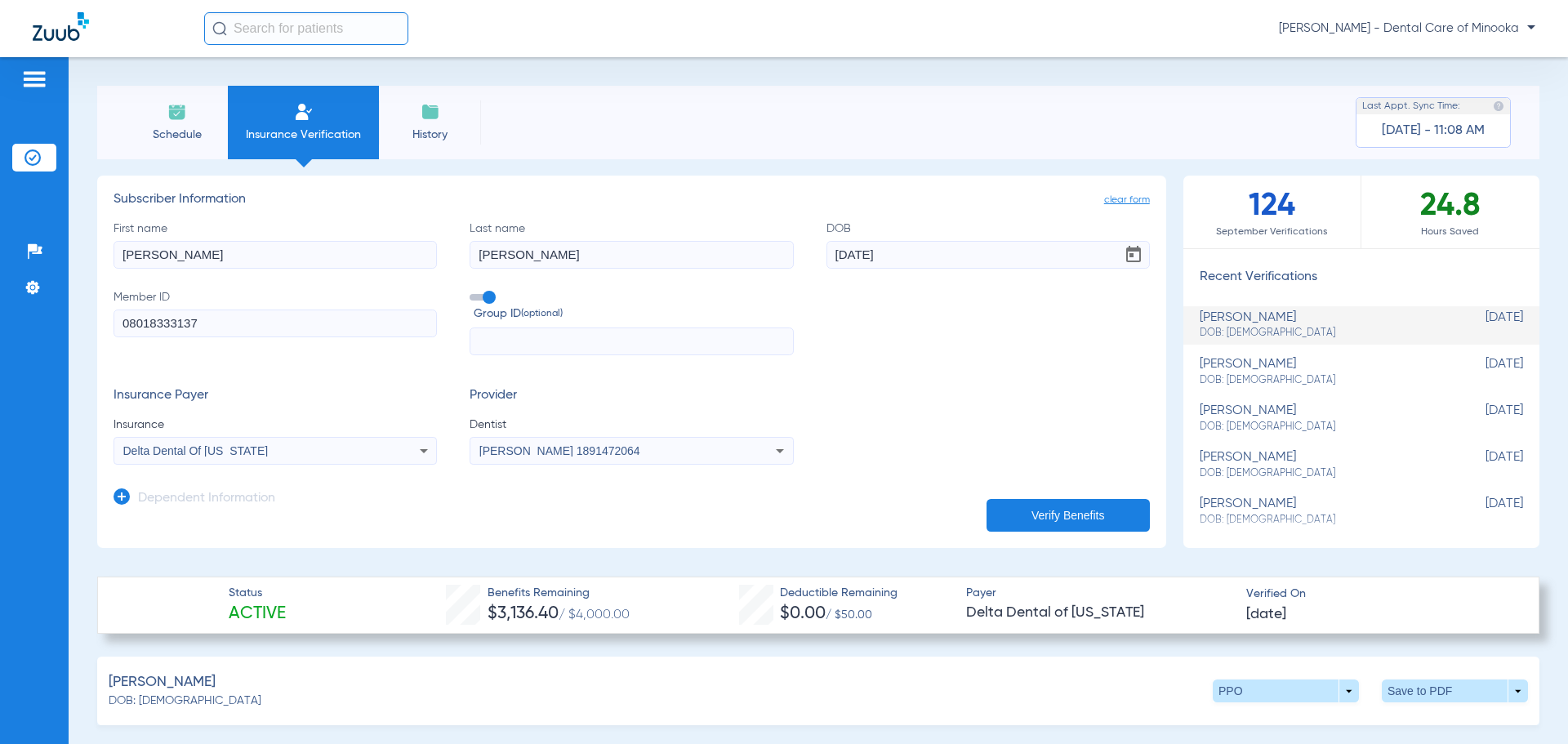
click at [424, 114] on img at bounding box center [430, 111] width 19 height 19
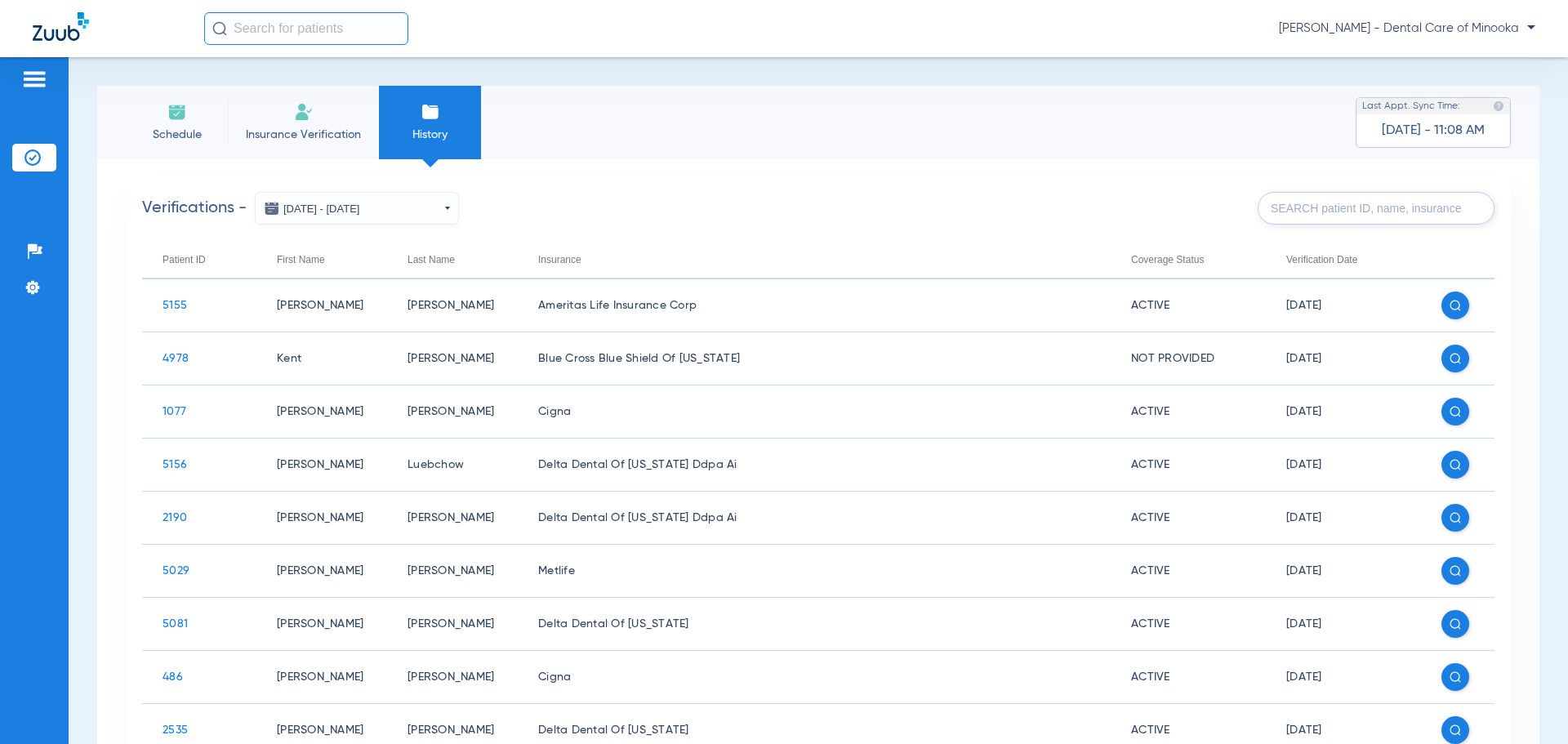
click at [42, 26] on img at bounding box center [60, 26] width 56 height 29
